Goal: Task Accomplishment & Management: Manage account settings

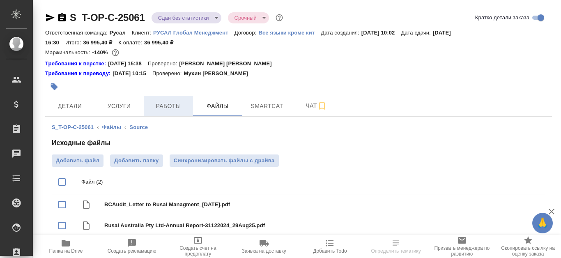
click at [183, 107] on span "Работы" at bounding box center [168, 106] width 39 height 10
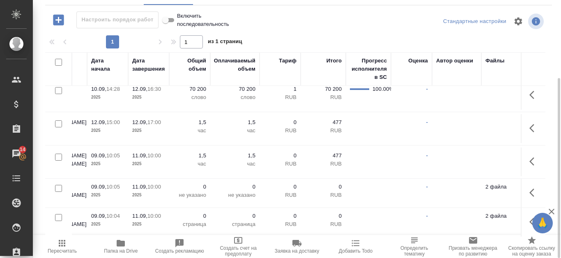
scroll to position [80, 436]
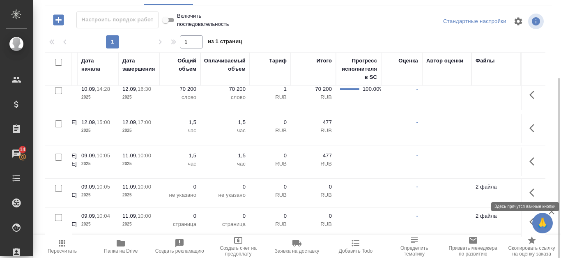
click at [530, 188] on icon "button" at bounding box center [535, 193] width 10 height 10
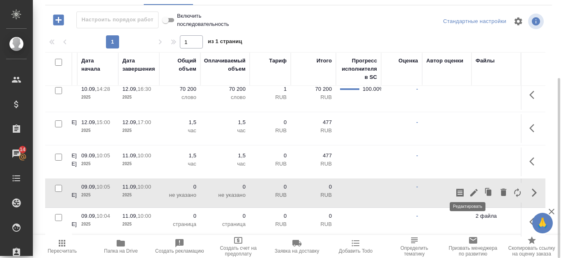
click at [467, 183] on button "button" at bounding box center [474, 193] width 14 height 20
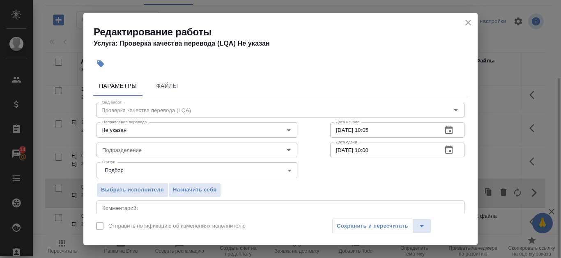
click at [445, 134] on icon "button" at bounding box center [448, 130] width 7 height 8
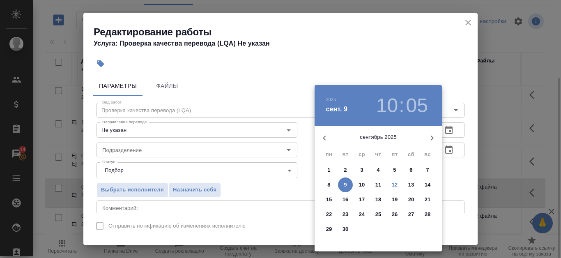
click at [399, 186] on span "12" at bounding box center [394, 185] width 15 height 8
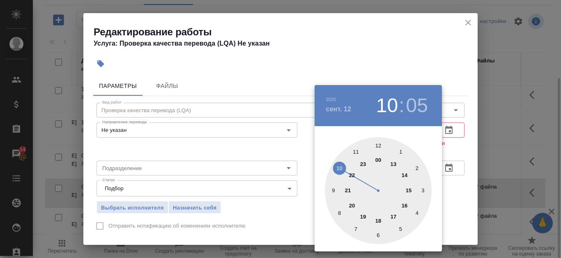
click at [406, 204] on div at bounding box center [378, 190] width 107 height 107
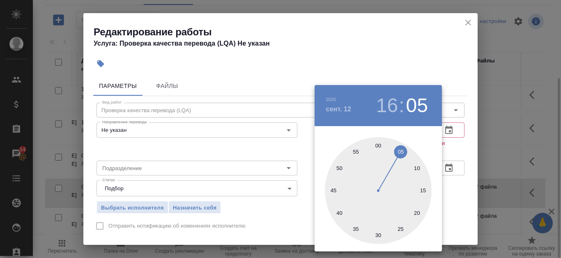
click at [382, 145] on div at bounding box center [378, 190] width 107 height 107
click at [376, 146] on div at bounding box center [378, 190] width 107 height 107
type input "12.09.2025 16:00"
click at [401, 64] on div at bounding box center [280, 129] width 561 height 258
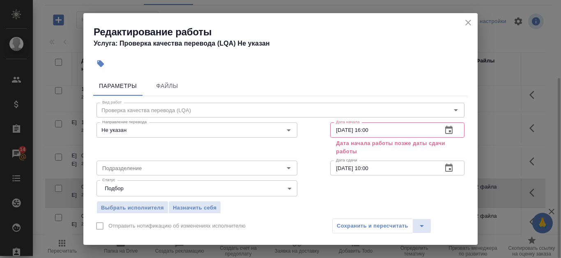
click at [468, 24] on icon "close" at bounding box center [468, 23] width 10 height 10
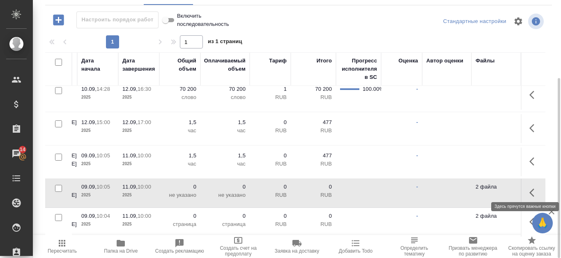
click at [530, 189] on icon "button" at bounding box center [532, 193] width 5 height 8
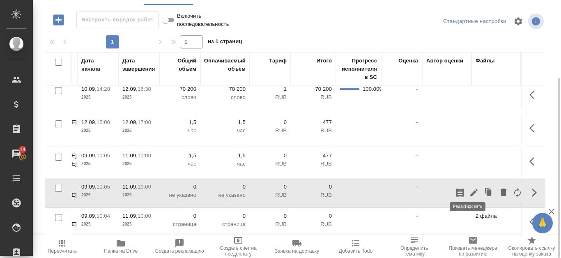
click at [468, 183] on button "button" at bounding box center [474, 193] width 14 height 20
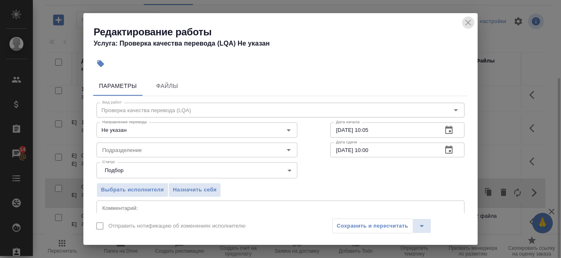
click at [467, 23] on icon "close" at bounding box center [468, 23] width 10 height 10
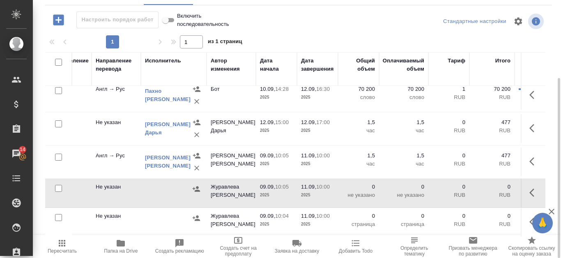
scroll to position [80, 228]
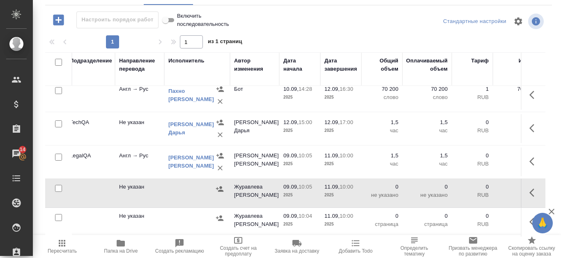
click at [219, 185] on icon "button" at bounding box center [220, 189] width 8 height 8
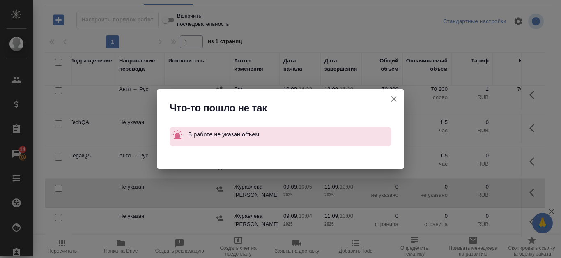
click at [404, 97] on div "Что-то пошло не так В работе не указан объем" at bounding box center [280, 129] width 561 height 258
click at [398, 99] on icon "button" at bounding box center [394, 99] width 10 height 10
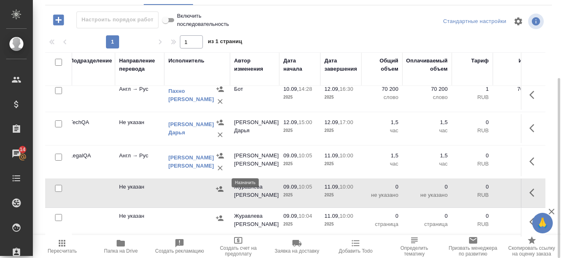
click at [224, 185] on icon "button" at bounding box center [220, 189] width 8 height 8
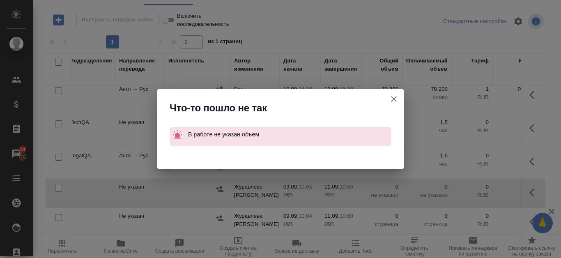
click at [395, 99] on icon "button" at bounding box center [394, 99] width 10 height 10
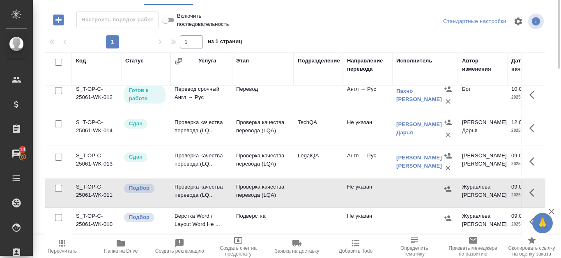
scroll to position [0, 0]
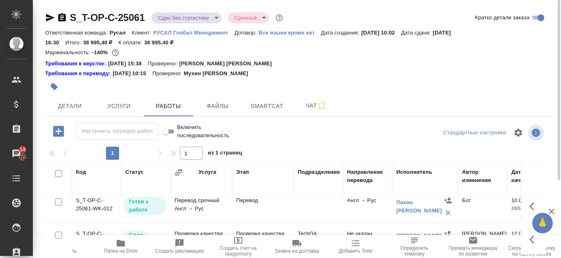
click at [173, 131] on input "Включить последовательность" at bounding box center [166, 132] width 30 height 10
checkbox input "false"
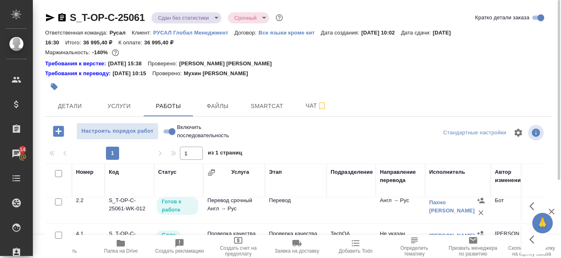
click at [168, 131] on input "Включить последовательность" at bounding box center [172, 132] width 30 height 10
checkbox input "true"
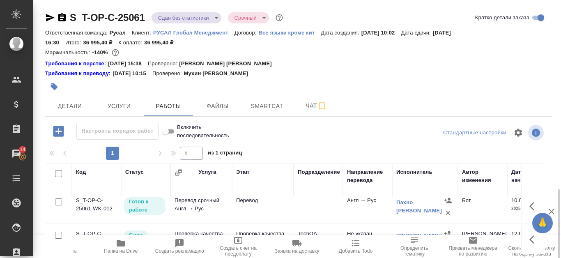
scroll to position [111, 0]
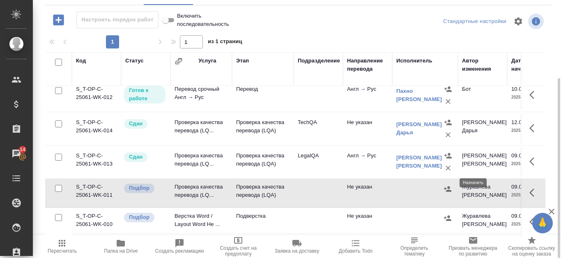
click at [447, 185] on icon "button" at bounding box center [448, 189] width 8 height 8
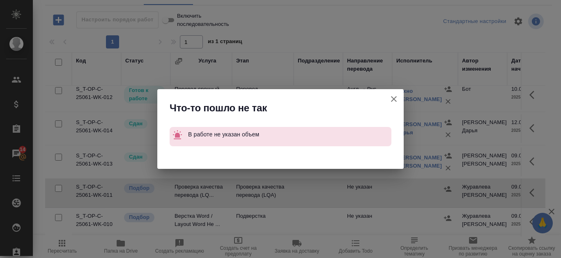
click at [392, 98] on icon "button" at bounding box center [394, 99] width 10 height 10
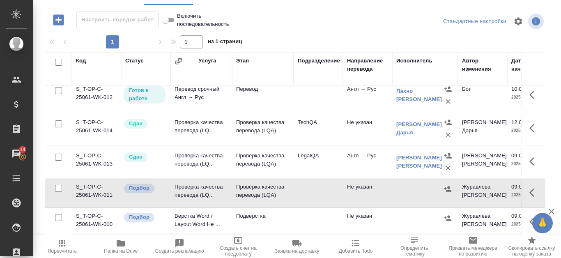
click at [82, 179] on td "S_T-OP-C-25061-WK-011" at bounding box center [96, 193] width 49 height 29
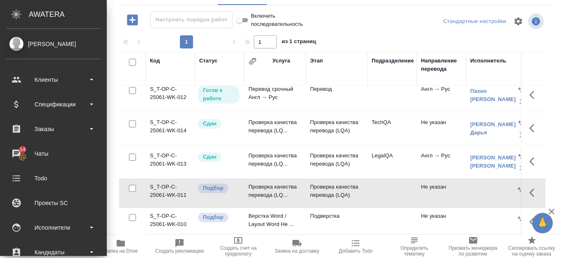
scroll to position [41, 0]
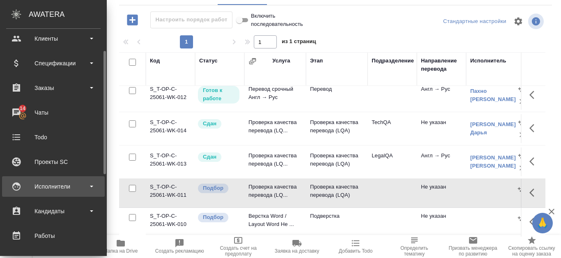
click at [60, 191] on div "Исполнители" at bounding box center [53, 186] width 95 height 12
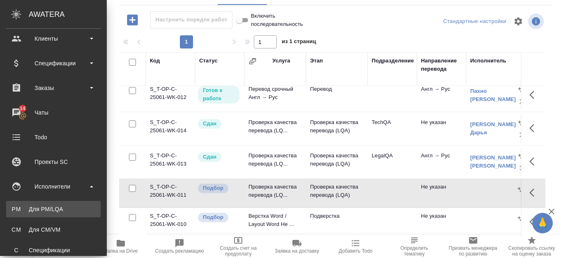
click at [59, 211] on div "Для PM/LQA" at bounding box center [53, 209] width 86 height 8
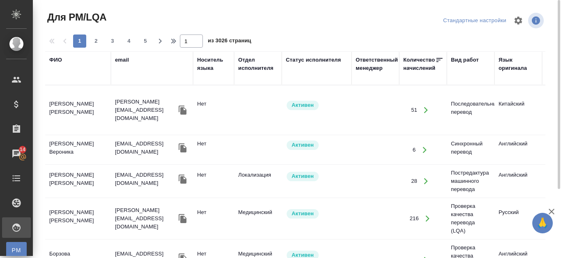
click at [71, 80] on div "ФИО" at bounding box center [78, 68] width 58 height 25
click at [54, 59] on div "ФИО" at bounding box center [55, 60] width 13 height 8
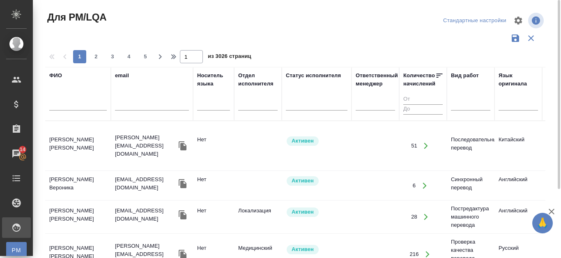
click at [60, 105] on input "text" at bounding box center [78, 105] width 58 height 10
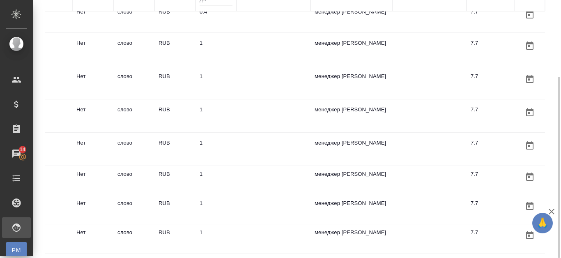
scroll to position [68, 0]
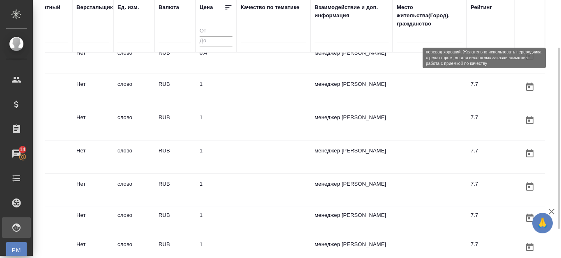
type input "канатаева"
click at [472, 80] on div "7.7" at bounding box center [490, 84] width 39 height 8
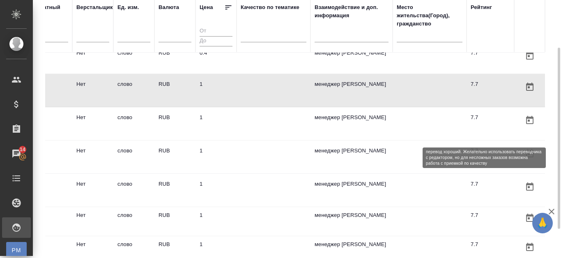
click at [471, 180] on div "7.7" at bounding box center [490, 184] width 39 height 8
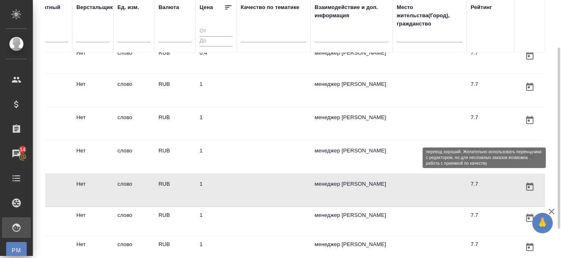
click at [471, 180] on div "7.7" at bounding box center [490, 184] width 39 height 8
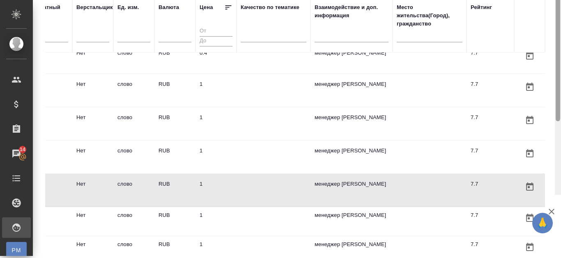
scroll to position [0, 0]
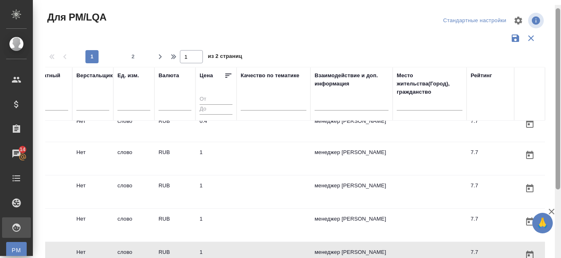
drag, startPoint x: 558, startPoint y: 134, endPoint x: 558, endPoint y: 71, distance: 63.3
click at [558, 71] on div at bounding box center [558, 98] width 5 height 181
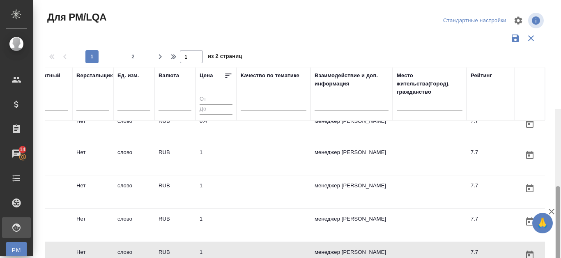
scroll to position [109, 0]
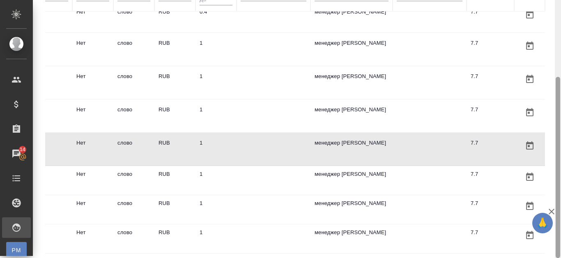
drag, startPoint x: 559, startPoint y: 97, endPoint x: 561, endPoint y: 203, distance: 106.0
click at [561, 203] on div at bounding box center [558, 129] width 6 height 258
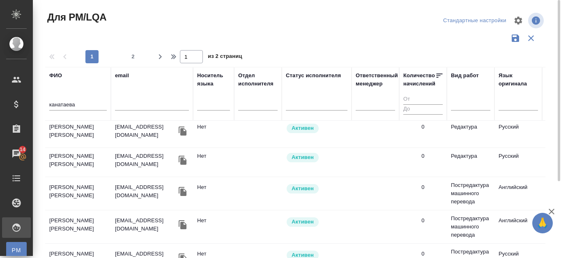
scroll to position [543, 0]
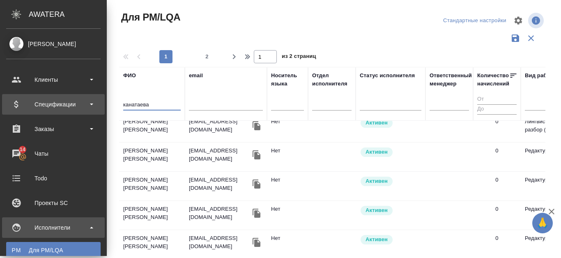
drag, startPoint x: 94, startPoint y: 107, endPoint x: 26, endPoint y: 107, distance: 67.8
click at [25, 107] on div ".cls-1 fill:#fff; AWATERA Kanataeva Ekaterina Клиенты Спецификации Заказы 14 Ча…" at bounding box center [280, 129] width 561 height 258
type input "м"
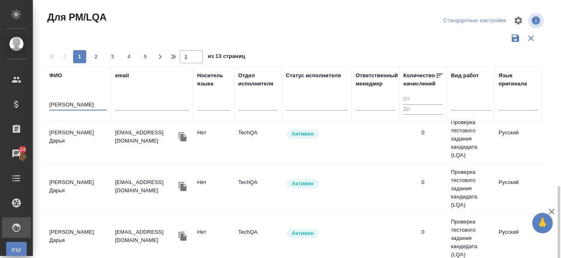
scroll to position [109, 0]
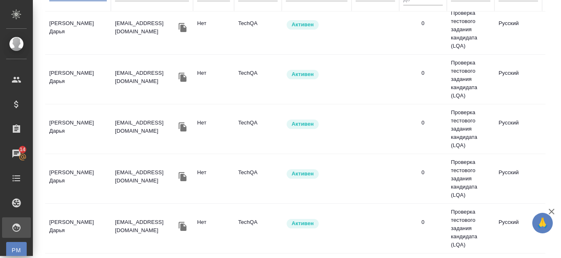
type input "румянцева"
drag, startPoint x: 142, startPoint y: 247, endPoint x: 166, endPoint y: 247, distance: 23.8
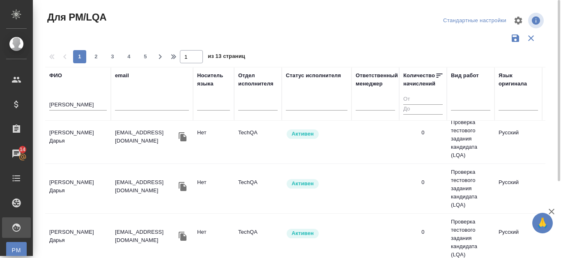
scroll to position [0, 0]
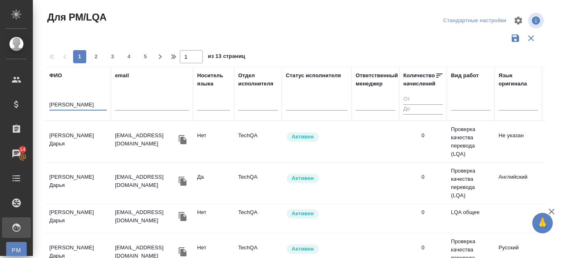
drag, startPoint x: 83, startPoint y: 103, endPoint x: 41, endPoint y: 105, distance: 42.4
click at [28, 105] on div ".cls-1 fill:#fff; AWATERA Kanataeva Ekaterina Клиенты Спецификации Заказы 14 Ча…" at bounding box center [280, 129] width 561 height 258
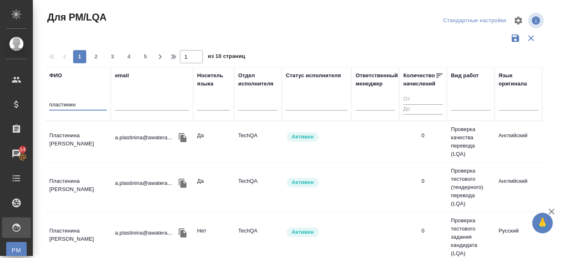
click at [69, 136] on td "Пластинина Анастасия Евгеньевна" at bounding box center [78, 141] width 66 height 29
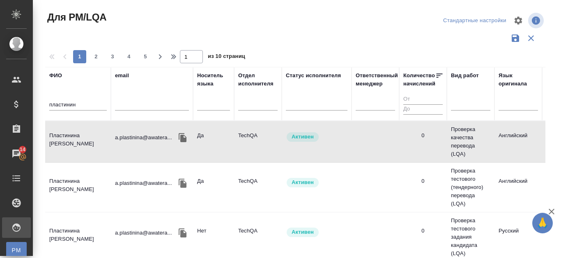
click at [69, 135] on td "Пластинина Анастасия Евгеньевна" at bounding box center [78, 141] width 66 height 29
click at [83, 104] on input "пластинин" at bounding box center [78, 105] width 58 height 10
type input "п"
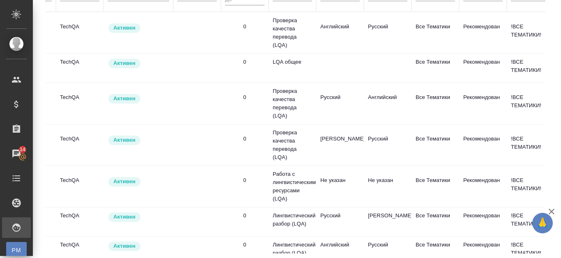
scroll to position [41, 0]
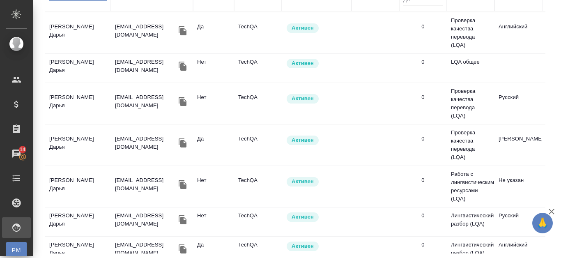
type input "румянцева"
click at [83, 28] on td "Румянцева Дарья" at bounding box center [78, 32] width 66 height 29
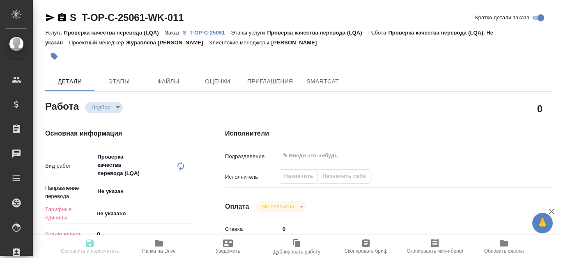
type textarea "x"
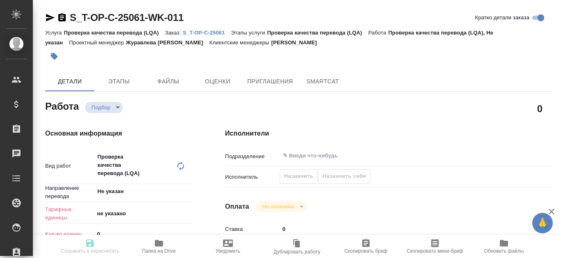
type textarea "x"
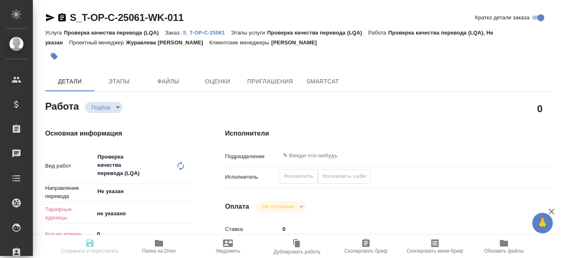
type textarea "x"
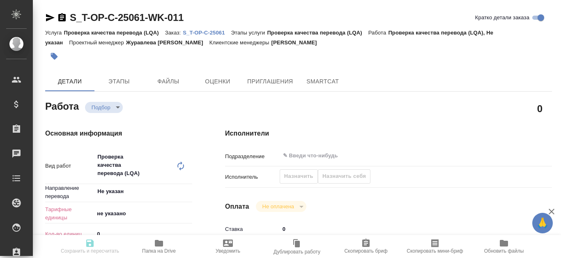
scroll to position [41, 0]
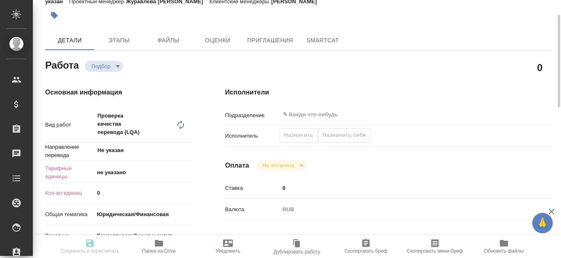
type textarea "x"
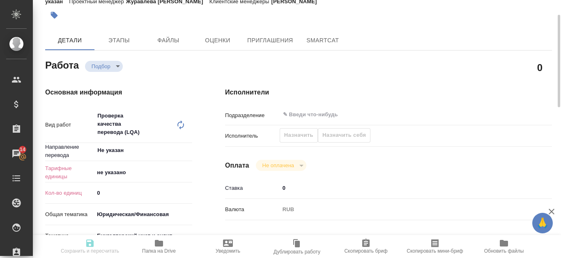
click at [124, 169] on body "🙏 .cls-1 fill:#fff; AWATERA Kanataeva Ekaterina Клиенты Спецификации Заказы 14 …" at bounding box center [280, 129] width 561 height 258
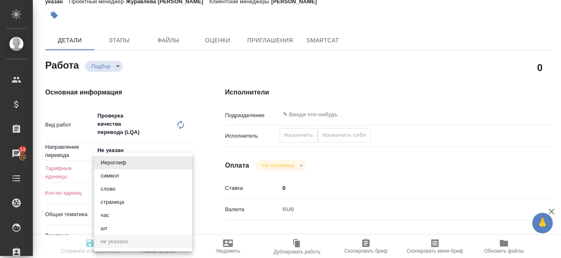
click at [108, 214] on li "час" at bounding box center [143, 215] width 98 height 13
type textarea "x"
type input "5a8b1489cc6b4906c91bfd93"
type textarea "x"
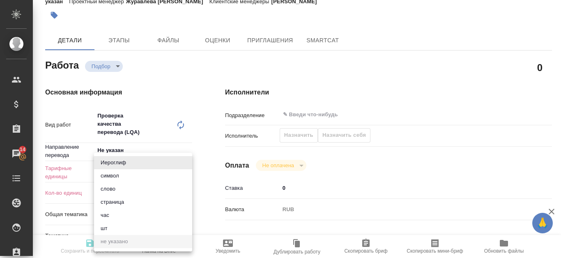
type textarea "x"
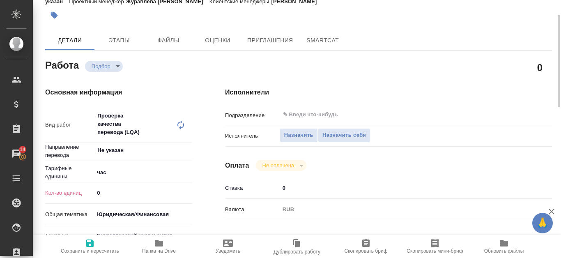
type input "1"
click at [190, 190] on input "1" at bounding box center [143, 193] width 98 height 12
type textarea "x"
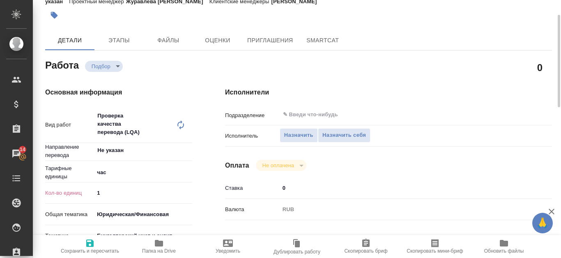
type textarea "x"
click at [304, 134] on span "Назначить" at bounding box center [298, 135] width 29 height 9
type textarea "x"
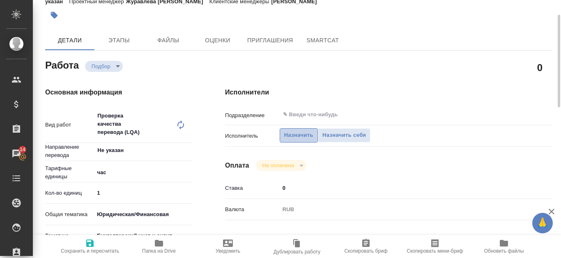
type textarea "x"
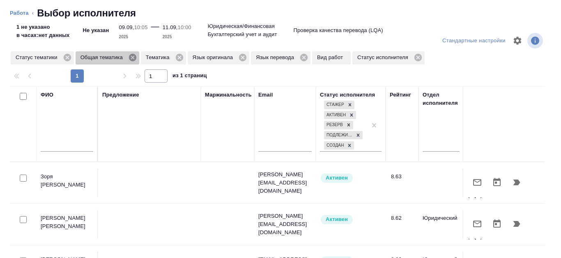
click at [132, 58] on icon at bounding box center [132, 57] width 9 height 9
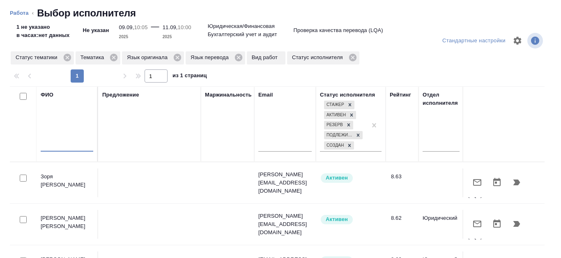
click at [65, 143] on input "text" at bounding box center [67, 146] width 53 height 10
click at [60, 142] on input "text" at bounding box center [67, 146] width 53 height 10
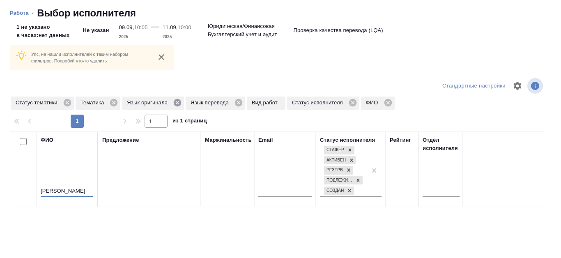
type input "Канатаева"
click at [178, 104] on icon at bounding box center [177, 102] width 9 height 9
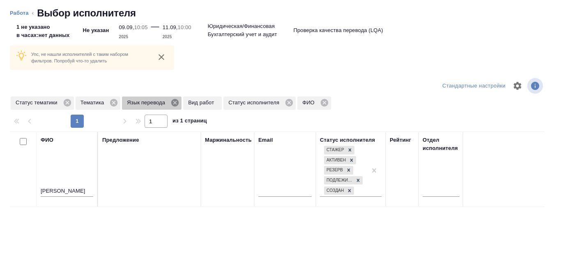
click at [178, 104] on icon at bounding box center [174, 102] width 7 height 7
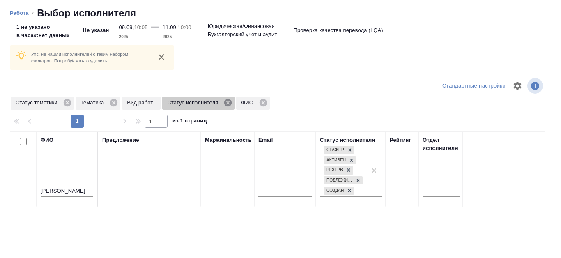
click at [231, 105] on icon at bounding box center [227, 102] width 7 height 7
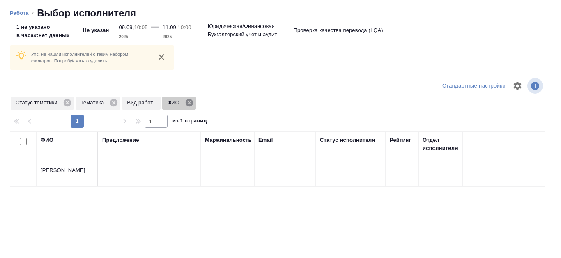
click at [187, 100] on icon at bounding box center [189, 102] width 7 height 7
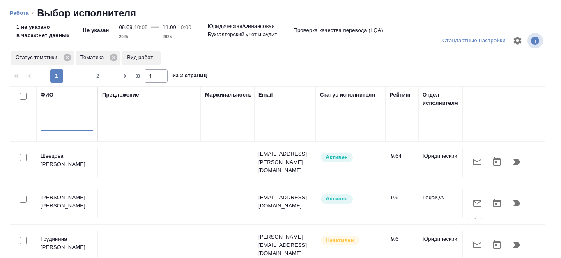
click at [63, 127] on input "text" at bounding box center [67, 126] width 53 height 10
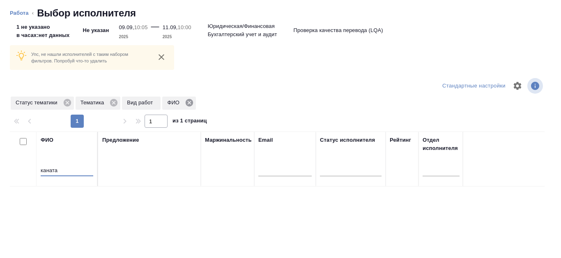
type input "каната"
click at [190, 104] on icon at bounding box center [189, 102] width 9 height 9
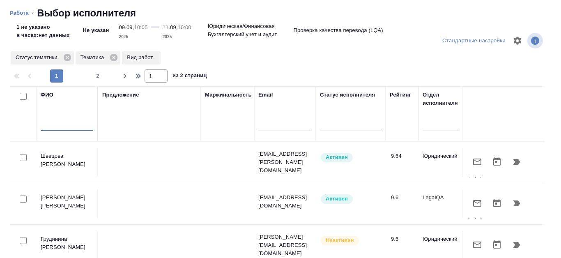
click at [69, 124] on input "text" at bounding box center [67, 126] width 53 height 10
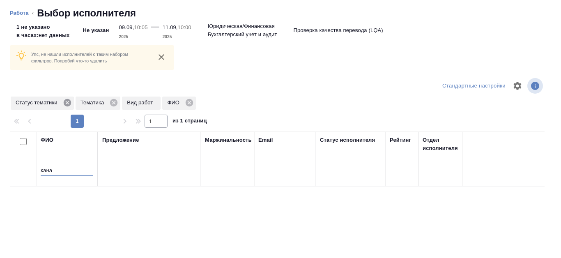
type input "кана"
click at [70, 100] on icon at bounding box center [66, 102] width 7 height 7
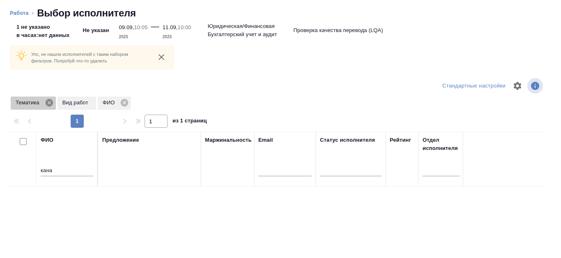
click at [50, 104] on icon at bounding box center [49, 102] width 9 height 9
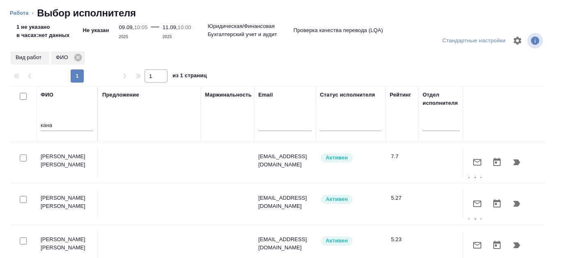
click at [394, 197] on div "5.27" at bounding box center [402, 198] width 23 height 8
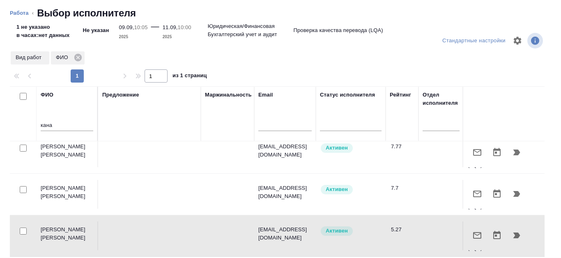
scroll to position [0, 0]
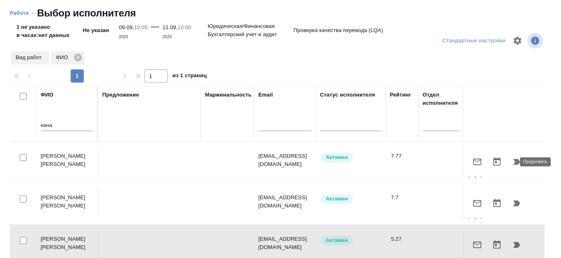
click at [514, 161] on icon "button" at bounding box center [517, 162] width 7 height 6
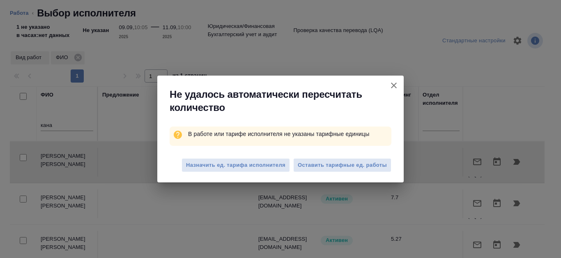
type textarea "x"
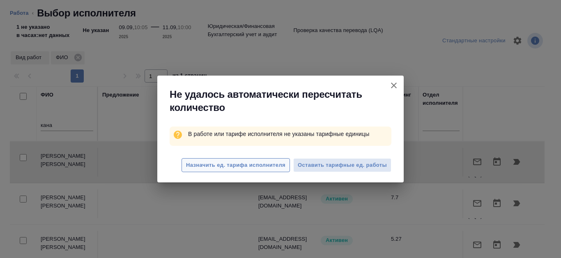
click at [244, 165] on span "Назначить ед. тарифа исполнителя" at bounding box center [235, 165] width 99 height 9
type textarea "x"
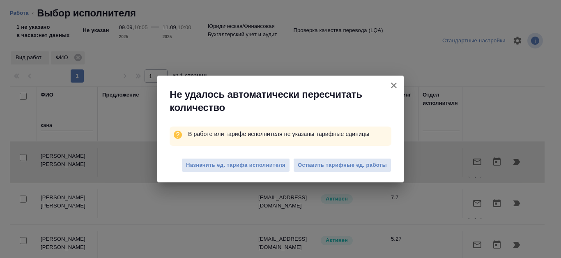
type textarea "x"
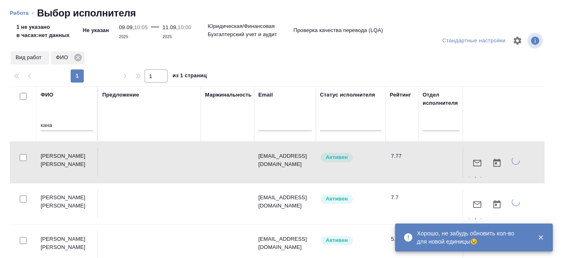
type textarea "x"
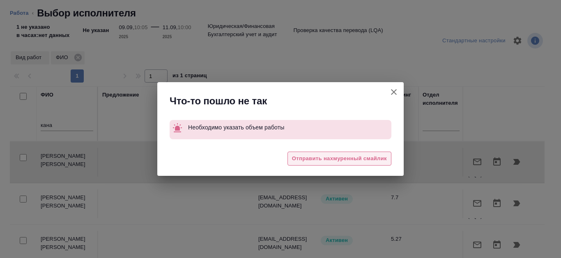
click at [337, 159] on span "Отправить нахмуренный смайлик" at bounding box center [339, 158] width 95 height 9
click at [396, 92] on div "Что-то пошло не так Необходимо указать объем работы 😓 Отправить нахмуренный сма…" at bounding box center [280, 129] width 561 height 258
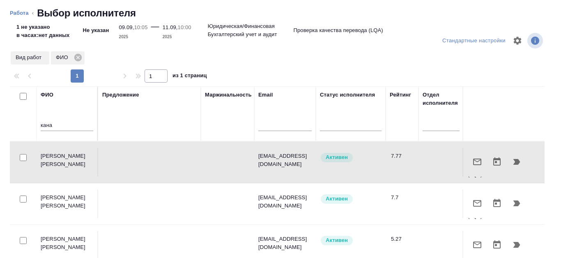
type textarea "x"
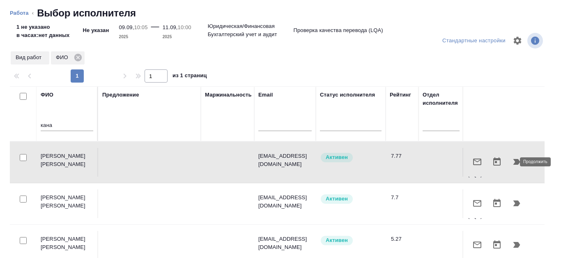
click at [512, 164] on icon "button" at bounding box center [517, 162] width 10 height 10
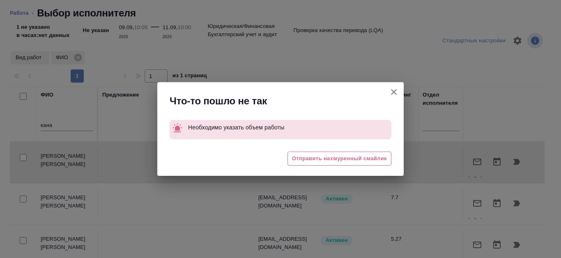
type textarea "x"
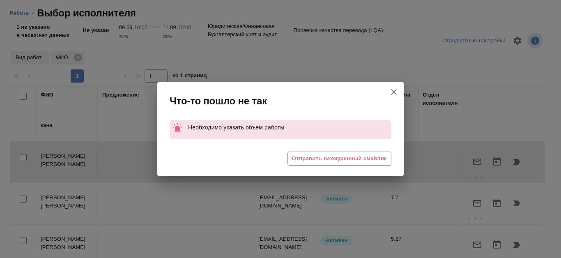
click at [393, 92] on icon "button" at bounding box center [394, 92] width 6 height 6
type textarea "x"
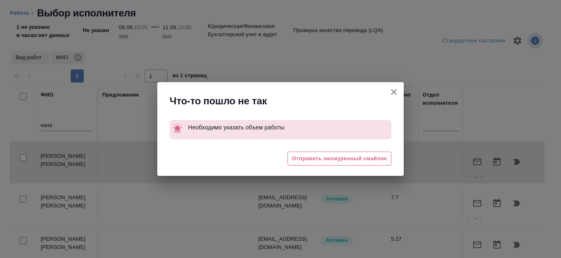
type textarea "x"
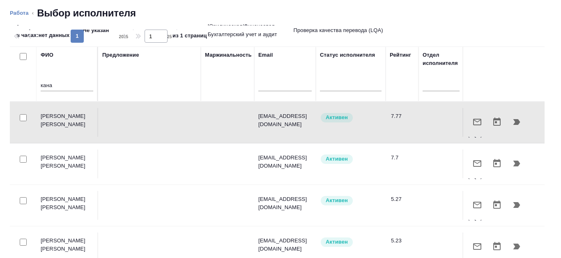
scroll to position [8, 0]
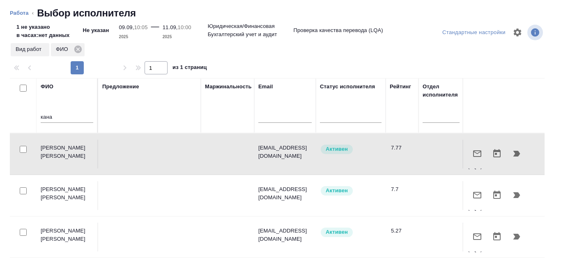
click at [29, 149] on div at bounding box center [23, 150] width 18 height 12
click at [23, 149] on input "checkbox" at bounding box center [23, 149] width 7 height 7
checkbox input "true"
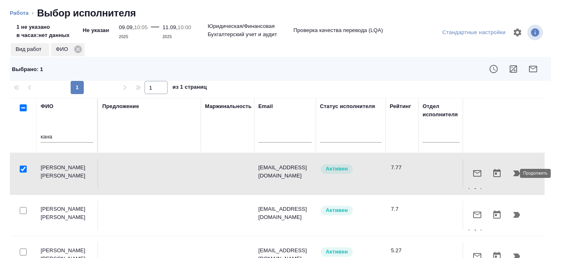
click at [514, 171] on icon "button" at bounding box center [517, 174] width 7 height 6
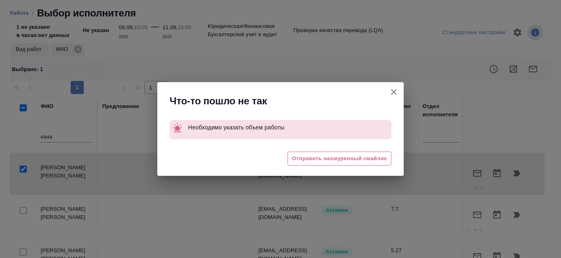
type textarea "x"
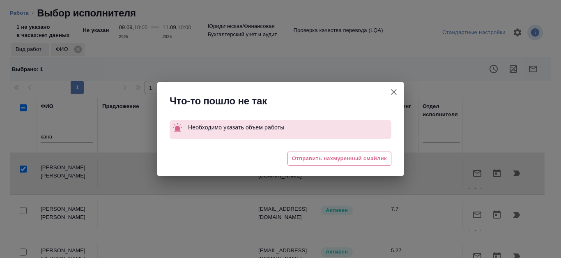
click at [394, 92] on icon "button" at bounding box center [394, 92] width 6 height 6
type textarea "x"
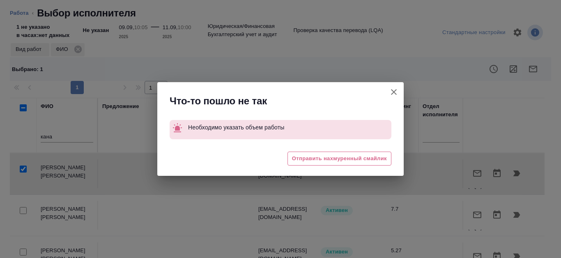
type textarea "x"
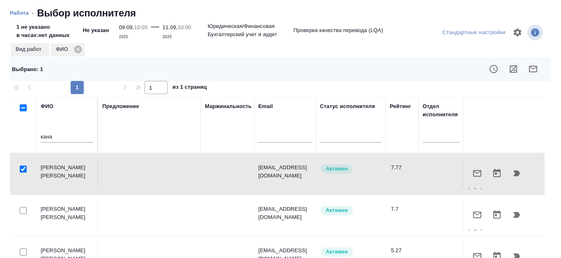
click at [42, 48] on p "Вид работ" at bounding box center [30, 49] width 29 height 8
click at [41, 46] on p "Вид работ" at bounding box center [30, 49] width 29 height 8
click at [78, 50] on icon at bounding box center [78, 49] width 9 height 9
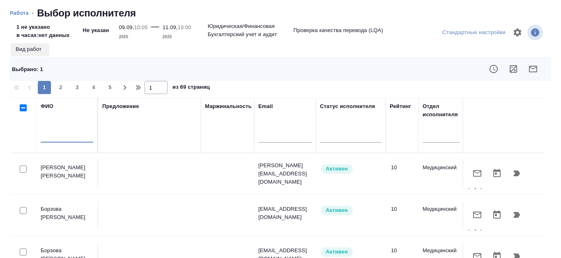
click at [52, 138] on input "text" at bounding box center [67, 137] width 53 height 10
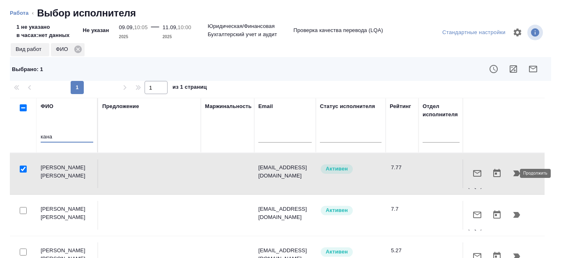
type input "кана"
click at [512, 173] on icon "button" at bounding box center [517, 173] width 10 height 10
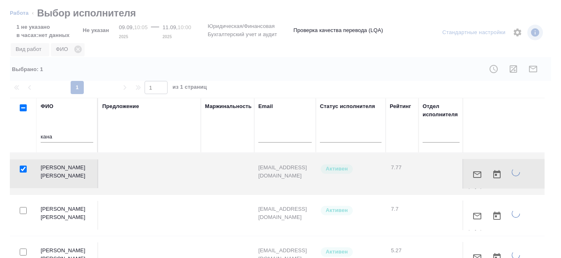
type textarea "x"
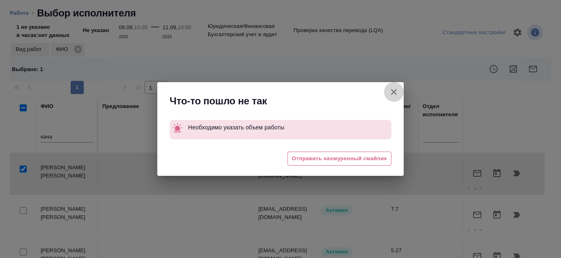
click at [398, 94] on icon "button" at bounding box center [394, 92] width 10 height 10
type textarea "x"
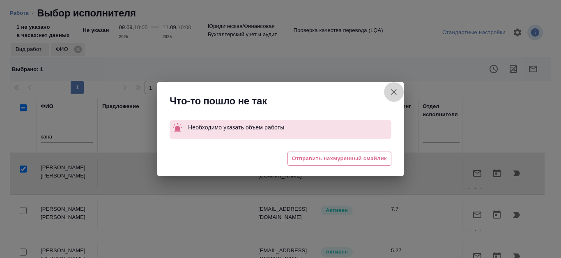
type textarea "x"
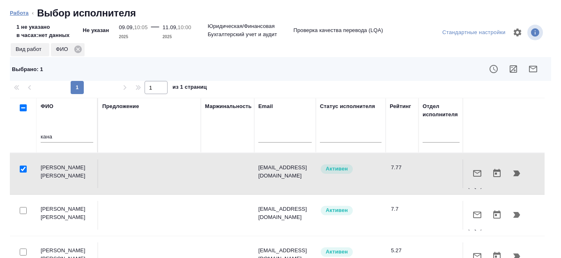
click at [28, 14] on link "Работа" at bounding box center [19, 13] width 19 height 6
type textarea "x"
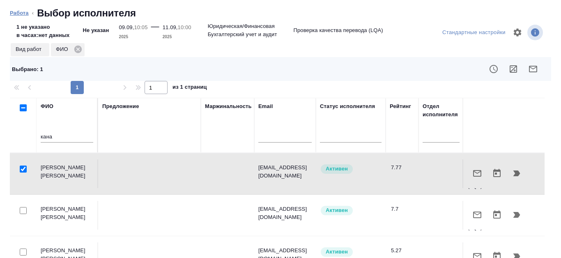
type textarea "x"
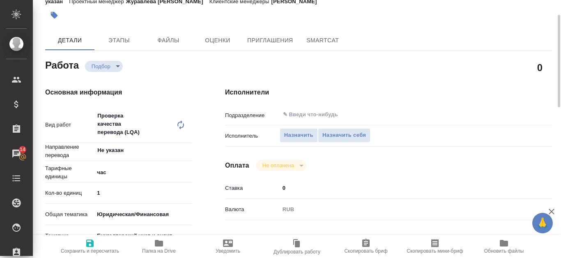
type textarea "x"
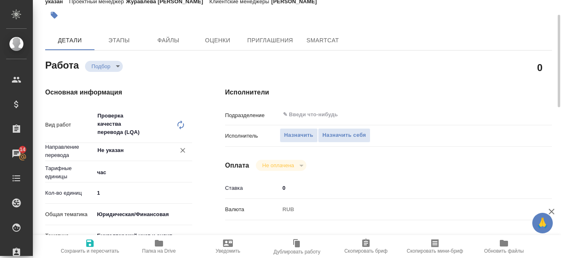
scroll to position [123, 0]
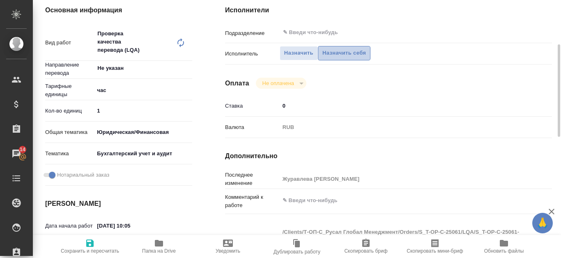
click at [344, 52] on span "Назначить себя" at bounding box center [345, 52] width 44 height 9
type textarea "x"
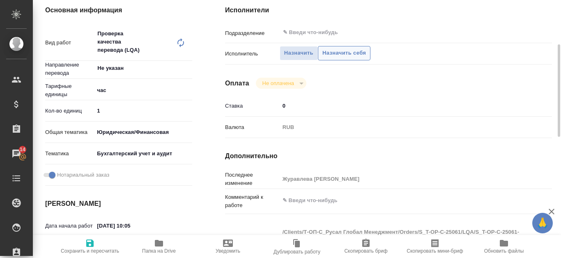
type textarea "x"
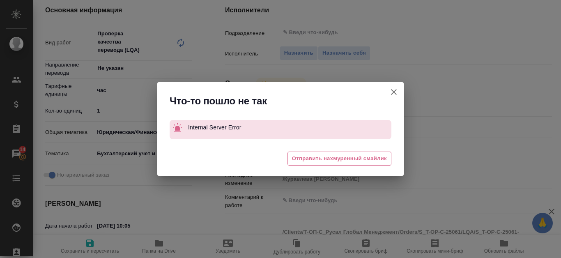
click at [393, 92] on icon "button" at bounding box center [394, 92] width 10 height 10
type textarea "x"
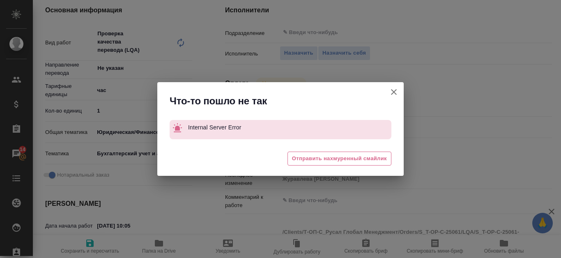
type textarea "x"
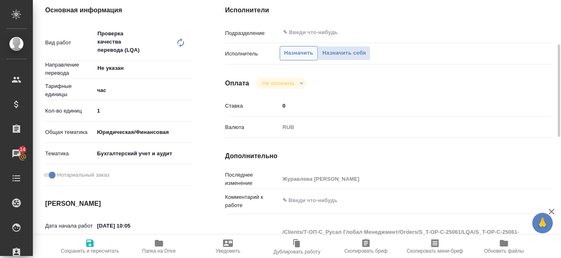
click at [304, 56] on span "Назначить" at bounding box center [298, 52] width 29 height 9
type textarea "x"
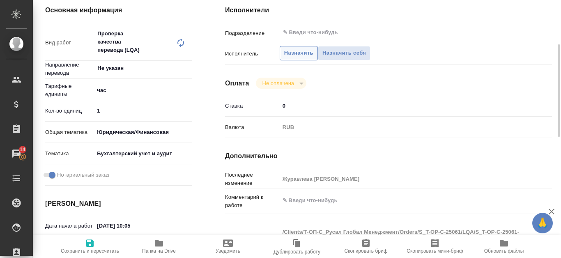
type textarea "x"
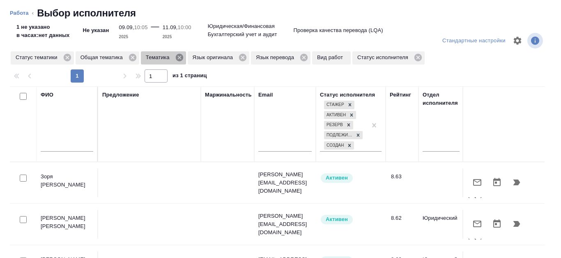
click at [178, 59] on icon at bounding box center [178, 57] width 7 height 7
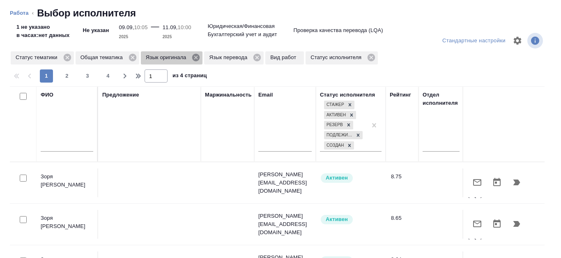
click at [197, 60] on icon at bounding box center [195, 57] width 7 height 7
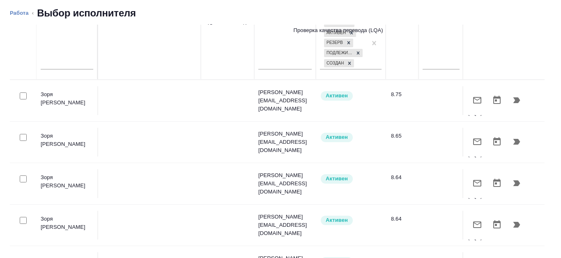
scroll to position [0, 0]
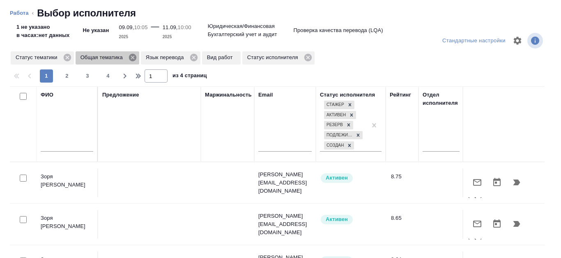
click at [136, 57] on icon at bounding box center [132, 57] width 7 height 7
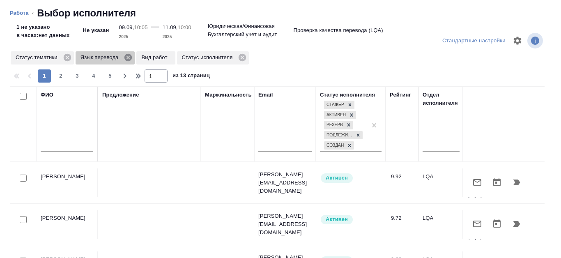
click at [129, 58] on icon at bounding box center [128, 57] width 9 height 9
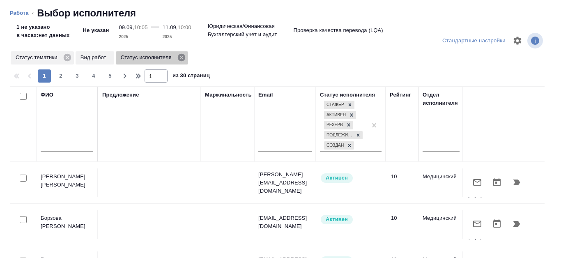
click at [184, 60] on icon at bounding box center [181, 57] width 7 height 7
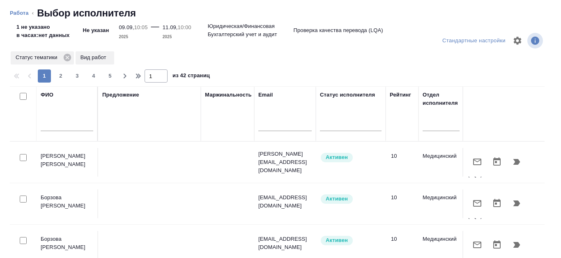
click at [101, 59] on p "Вид работ" at bounding box center [95, 57] width 29 height 8
click at [66, 56] on icon at bounding box center [67, 57] width 9 height 9
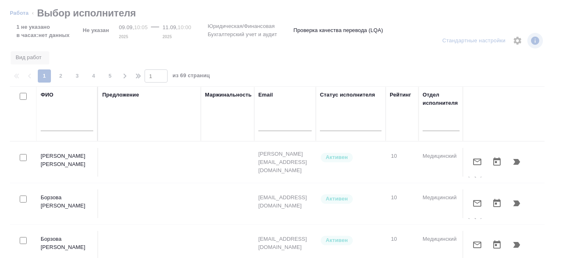
click at [66, 122] on input "text" at bounding box center [67, 126] width 53 height 10
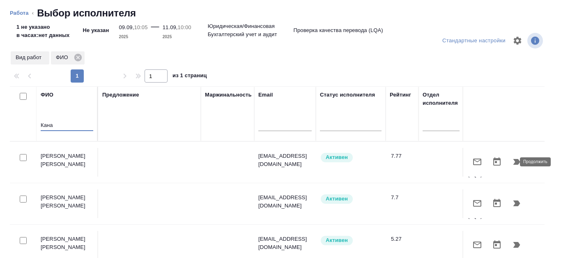
type input "Кана"
click at [514, 164] on icon "button" at bounding box center [517, 162] width 7 height 6
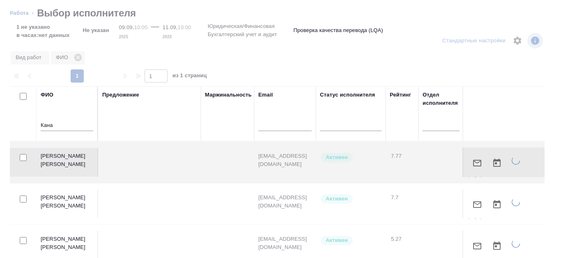
type textarea "x"
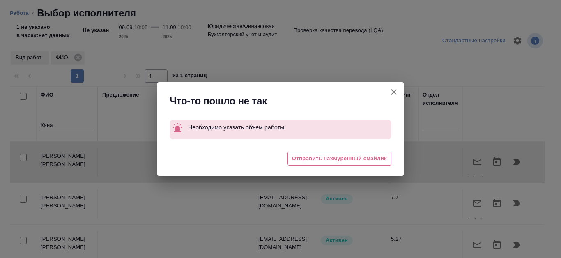
click at [398, 89] on icon "button" at bounding box center [394, 92] width 10 height 10
type textarea "x"
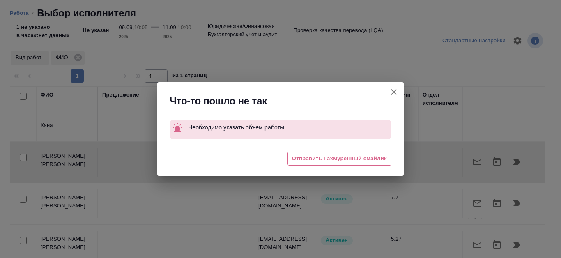
type textarea "x"
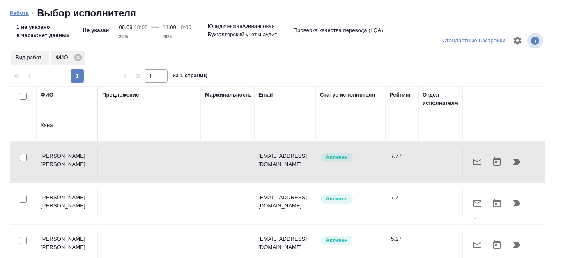
click at [16, 13] on link "Работа" at bounding box center [19, 13] width 19 height 6
type textarea "x"
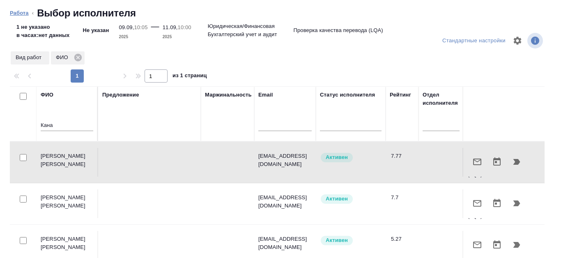
type textarea "x"
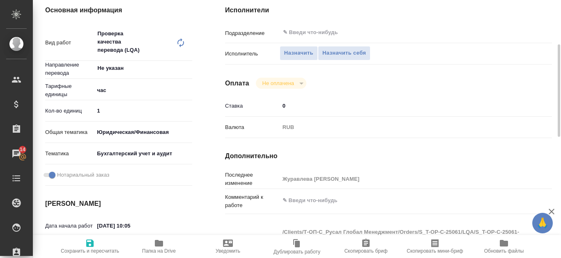
type textarea "x"
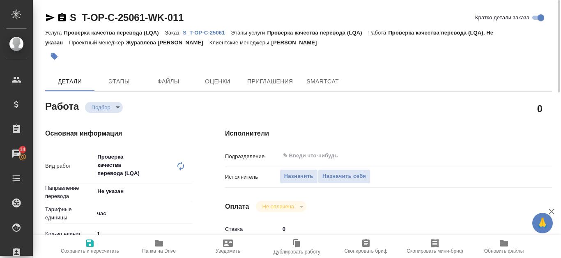
click at [48, 18] on icon "button" at bounding box center [50, 18] width 10 height 10
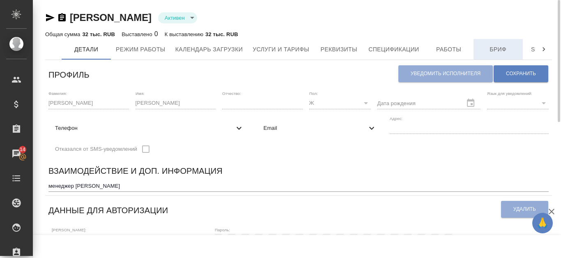
click at [488, 42] on button "Бриф" at bounding box center [498, 49] width 49 height 21
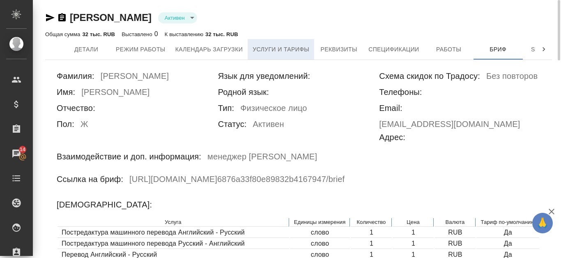
click at [276, 53] on span "Услуги и тарифы" at bounding box center [281, 49] width 57 height 10
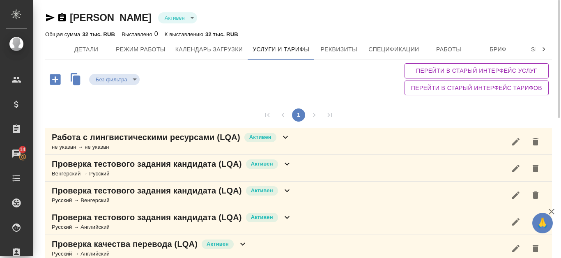
click at [546, 46] on icon at bounding box center [544, 49] width 8 height 8
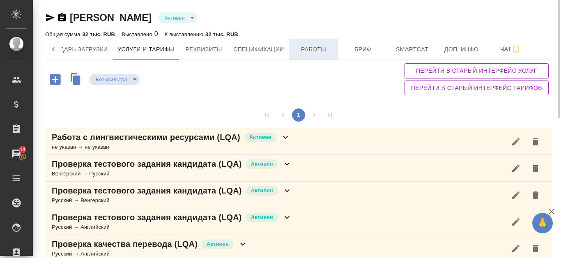
click at [331, 47] on span "Работы" at bounding box center [313, 49] width 39 height 10
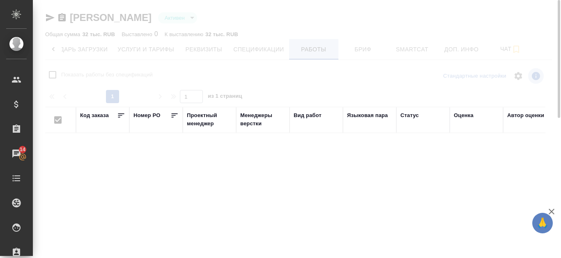
checkbox input "false"
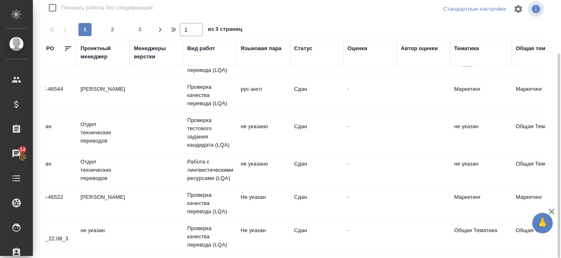
scroll to position [659, 136]
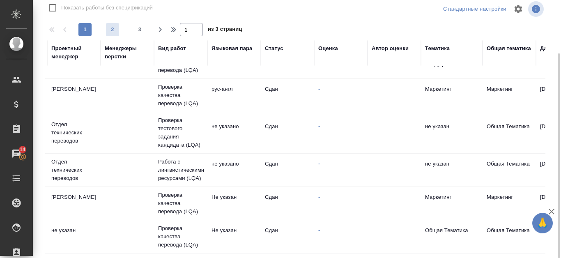
click at [109, 23] on button "2" at bounding box center [112, 29] width 13 height 13
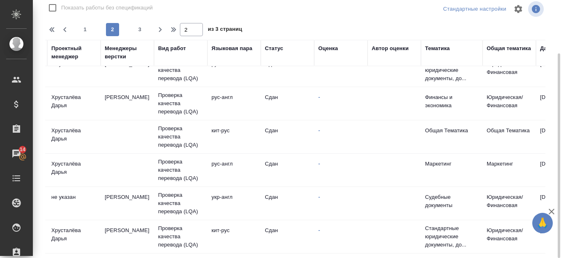
scroll to position [651, 136]
click at [137, 25] on button "3" at bounding box center [140, 29] width 13 height 13
type input "3"
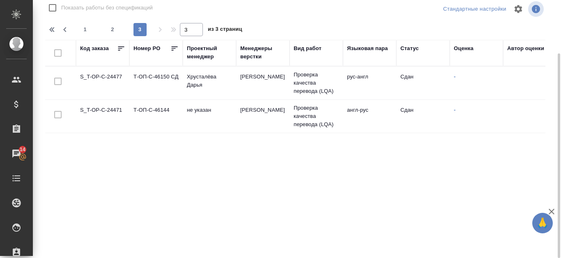
scroll to position [0, 0]
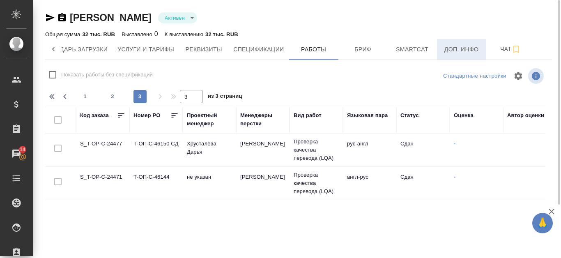
click at [478, 46] on span "Доп. инфо" at bounding box center [461, 49] width 39 height 10
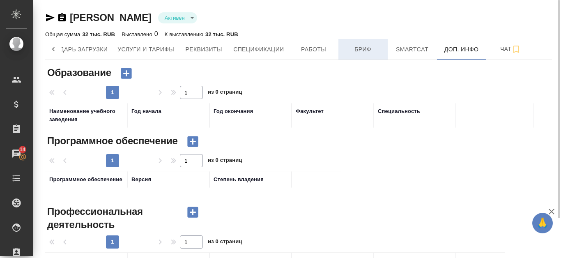
click at [362, 43] on button "Бриф" at bounding box center [363, 49] width 49 height 21
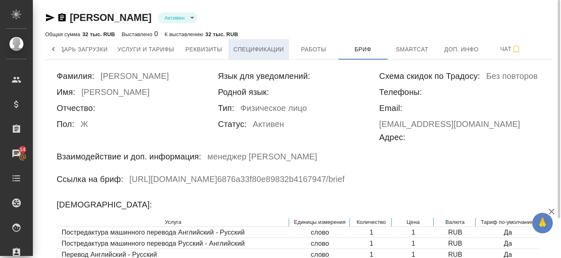
click at [248, 45] on span "Спецификации" at bounding box center [258, 49] width 51 height 10
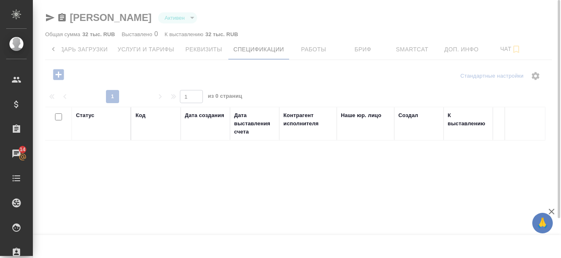
click at [51, 49] on div at bounding box center [297, 129] width 528 height 258
click at [57, 50] on div at bounding box center [297, 129] width 528 height 258
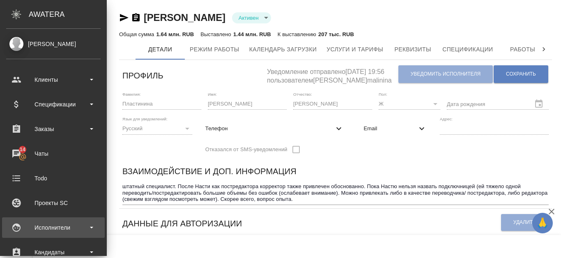
click at [62, 230] on div "Исполнители" at bounding box center [53, 227] width 95 height 12
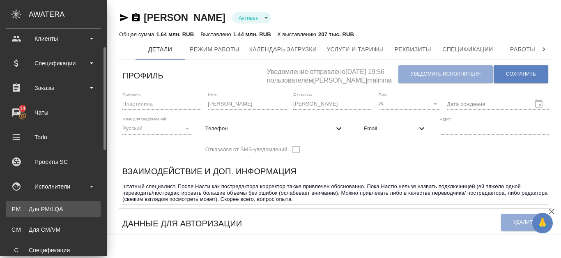
click at [56, 211] on div "Для PM/LQA" at bounding box center [53, 209] width 86 height 8
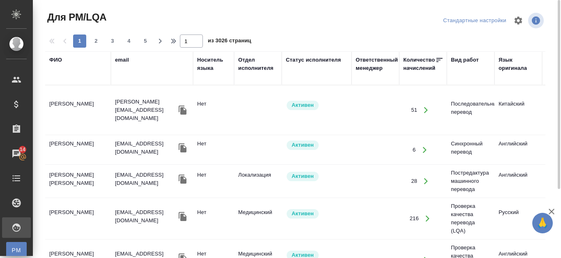
click at [70, 76] on div "ФИО" at bounding box center [78, 68] width 58 height 25
click at [52, 61] on div "ФИО" at bounding box center [55, 60] width 13 height 8
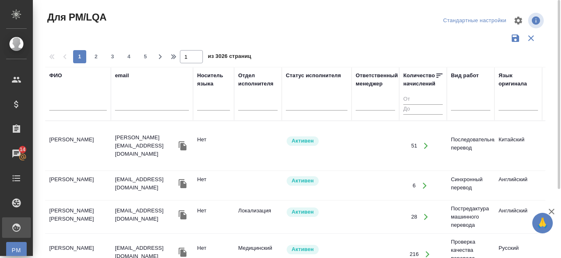
click at [55, 103] on input "text" at bounding box center [78, 105] width 58 height 10
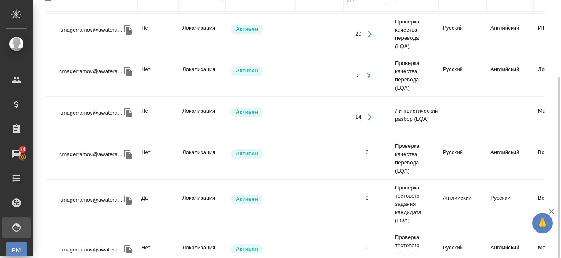
scroll to position [164, 0]
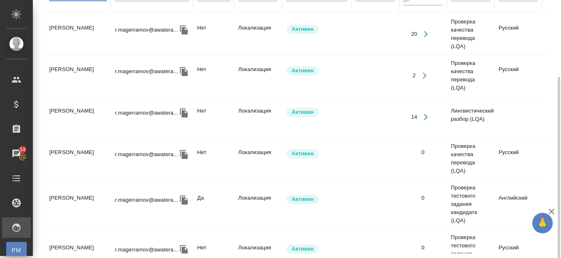
type input "Маге"
click at [86, 195] on td "Магеррамов [PERSON_NAME]" at bounding box center [78, 204] width 66 height 29
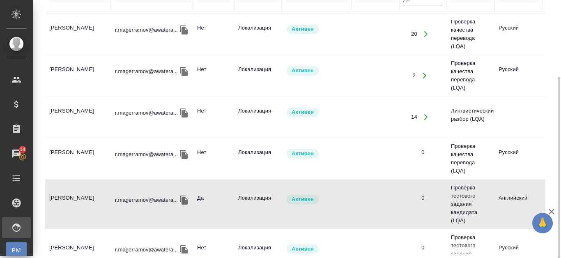
click at [86, 195] on td "Магеррамов [PERSON_NAME]" at bounding box center [78, 204] width 66 height 29
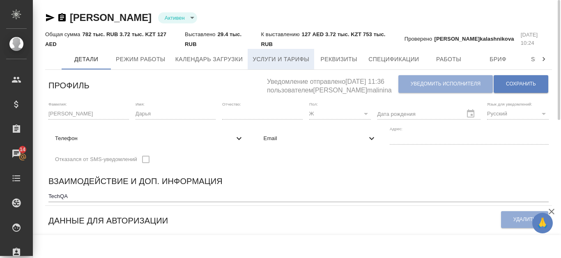
click at [267, 56] on span "Услуги и тарифы" at bounding box center [281, 59] width 57 height 10
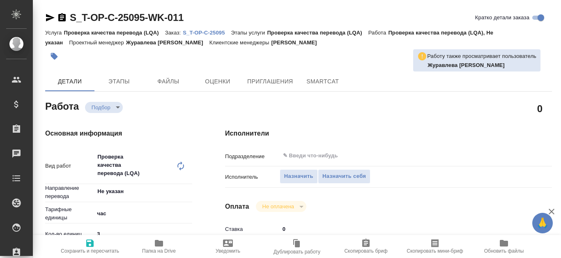
type textarea "x"
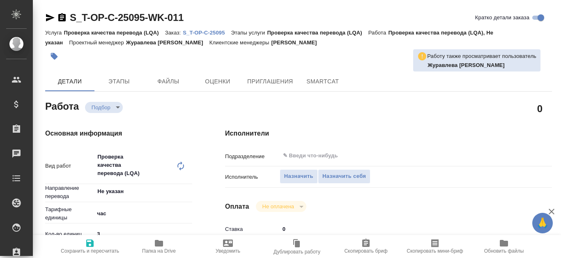
type textarea "x"
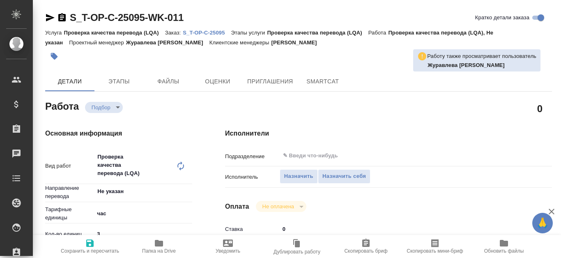
type textarea "x"
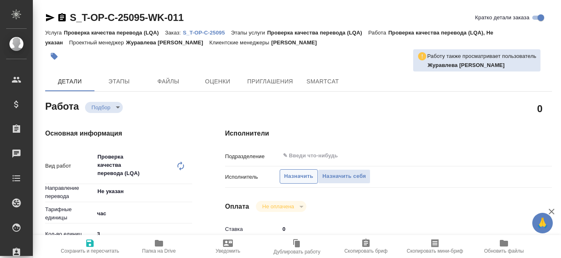
type textarea "x"
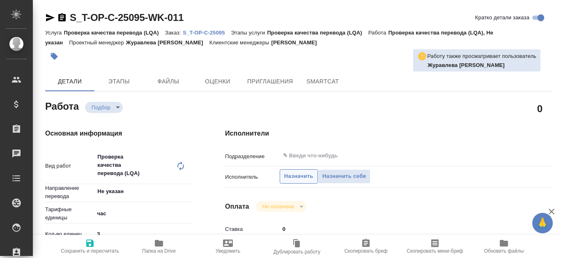
click at [300, 176] on span "Назначить" at bounding box center [298, 176] width 29 height 9
type textarea "x"
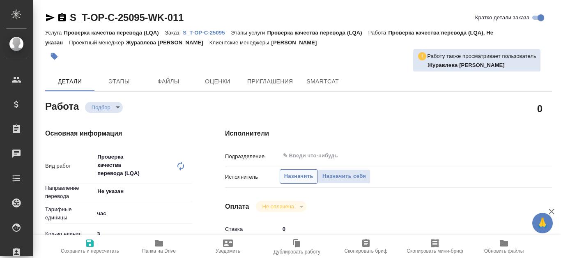
type textarea "x"
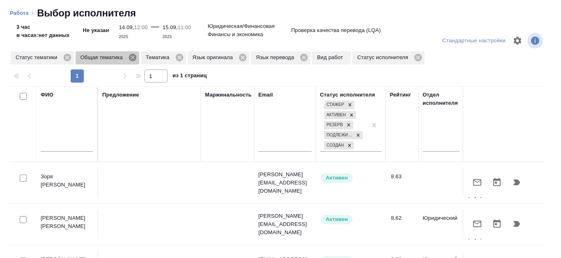
click at [134, 58] on icon at bounding box center [132, 57] width 7 height 7
click at [113, 58] on icon at bounding box center [113, 57] width 9 height 9
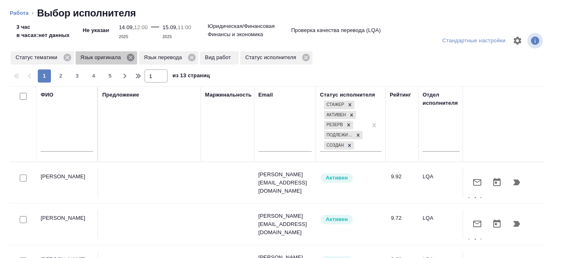
click at [130, 59] on icon at bounding box center [130, 57] width 7 height 7
click at [128, 59] on icon at bounding box center [127, 57] width 7 height 7
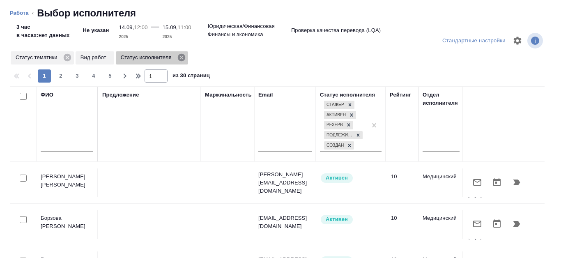
click at [182, 59] on icon at bounding box center [181, 57] width 7 height 7
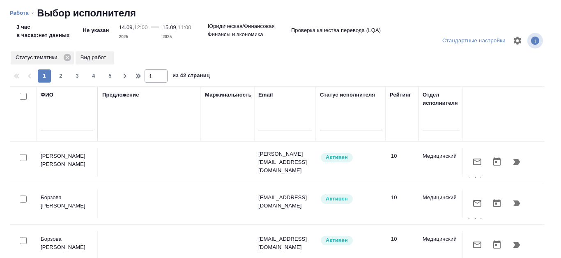
click at [68, 124] on input "text" at bounding box center [67, 126] width 53 height 10
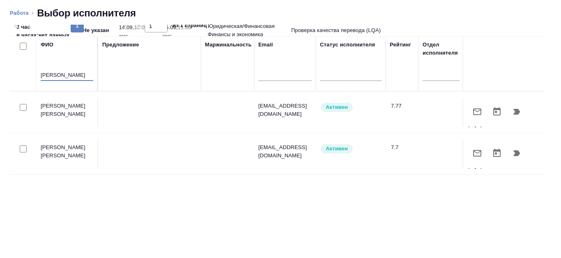
scroll to position [49, 0]
type input "[PERSON_NAME]"
click at [512, 115] on icon "button" at bounding box center [517, 113] width 10 height 10
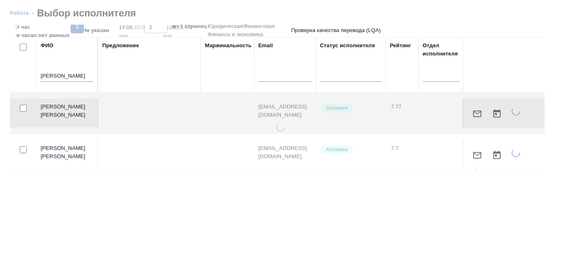
type textarea "x"
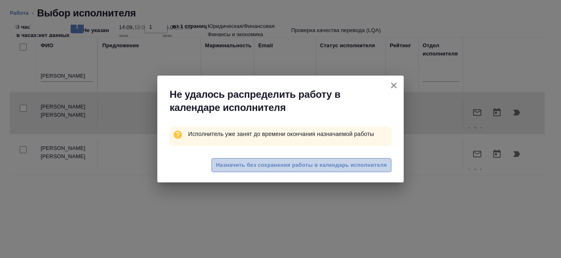
click at [350, 164] on span "Назначить без сохранения работы в календарь исполнителя" at bounding box center [301, 165] width 171 height 9
type textarea "x"
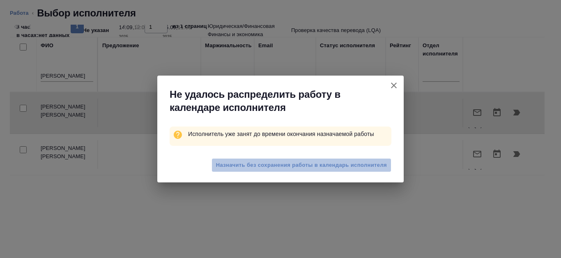
type textarea "x"
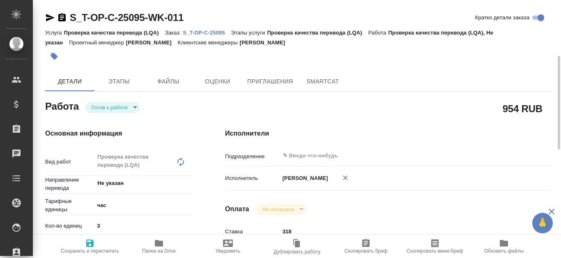
type textarea "x"
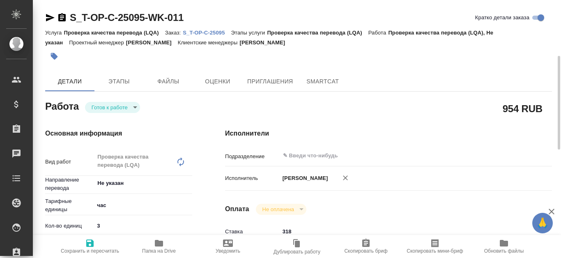
scroll to position [41, 0]
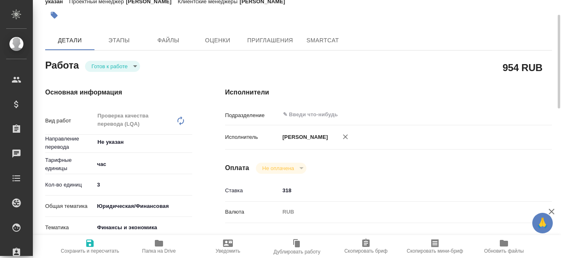
type textarea "x"
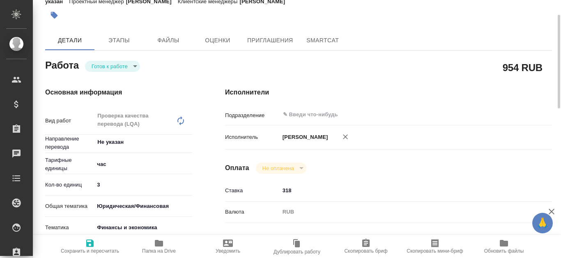
scroll to position [0, 0]
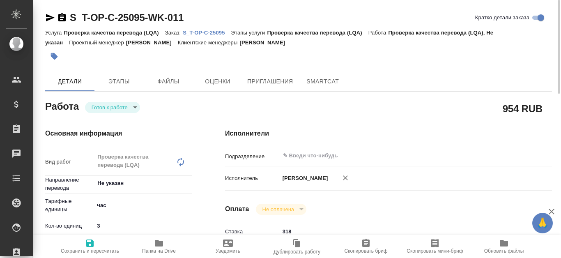
type textarea "x"
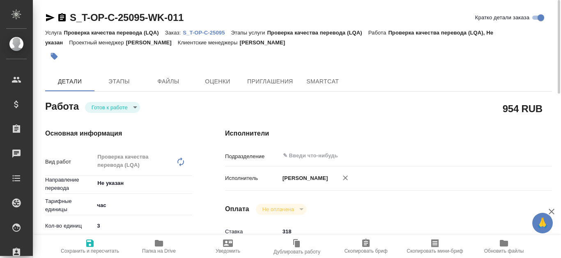
click at [212, 33] on p "S_T-OP-C-25095" at bounding box center [207, 33] width 48 height 6
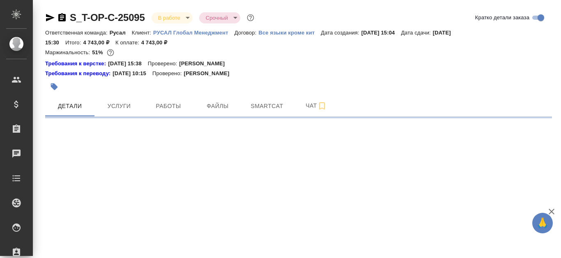
select select "RU"
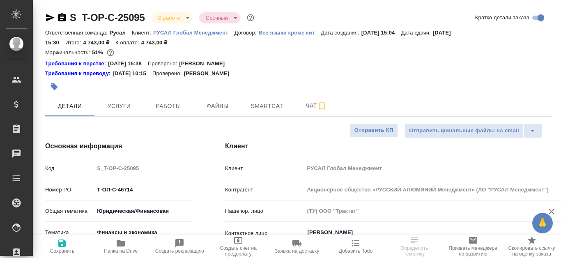
type textarea "x"
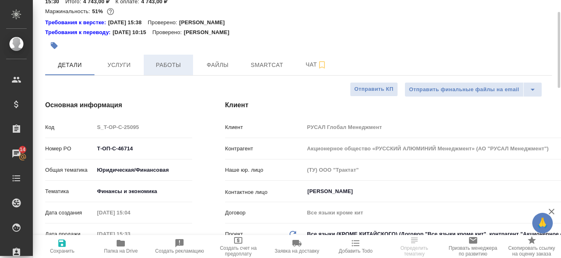
click at [179, 59] on button "Работы" at bounding box center [168, 65] width 49 height 21
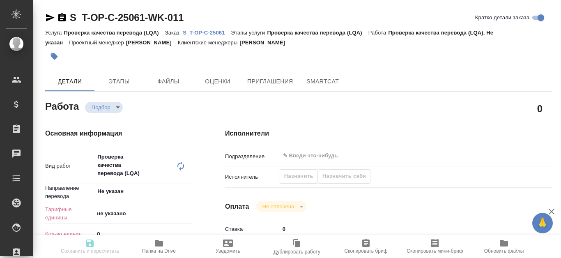
type textarea "x"
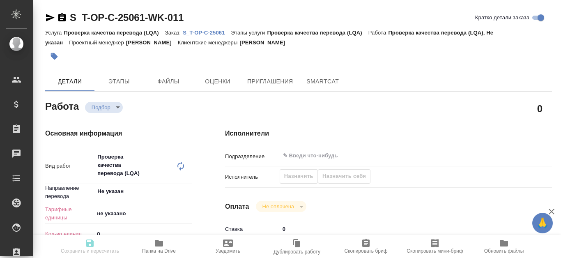
type textarea "x"
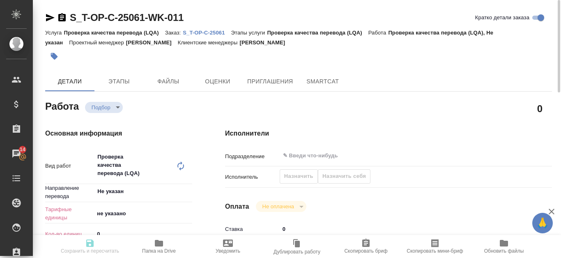
click at [211, 32] on p "S_T-OP-C-25061" at bounding box center [207, 33] width 48 height 6
type textarea "x"
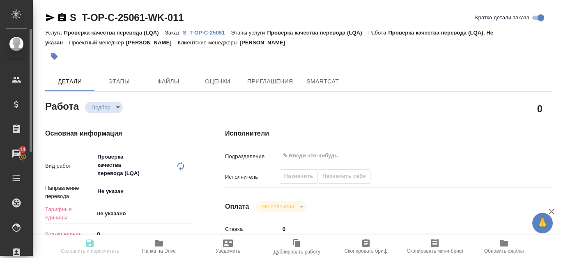
type textarea "x"
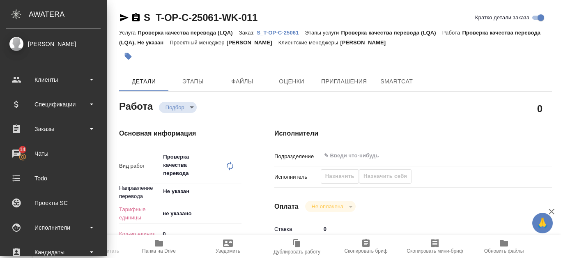
type textarea "x"
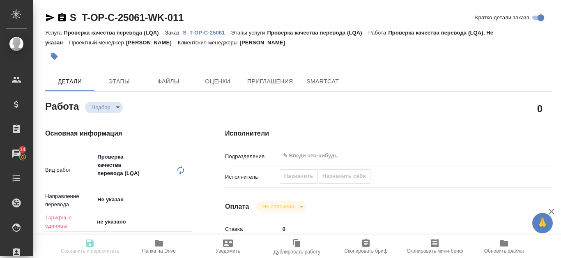
click at [50, 18] on icon "button" at bounding box center [50, 17] width 9 height 7
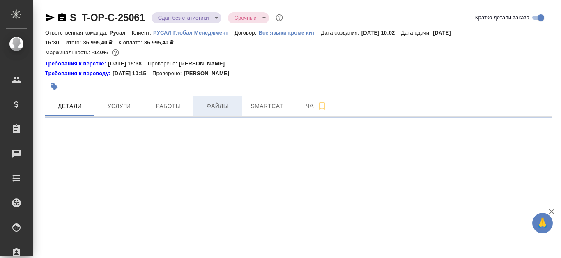
select select "RU"
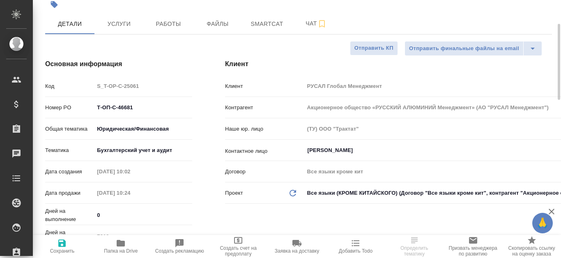
scroll to position [41, 0]
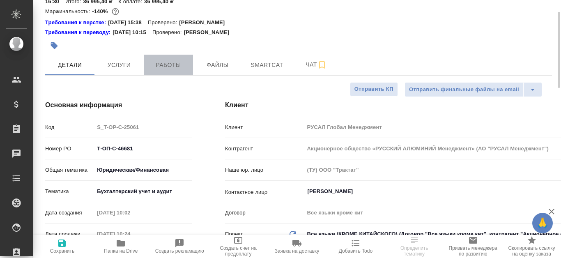
click at [184, 59] on button "Работы" at bounding box center [168, 65] width 49 height 21
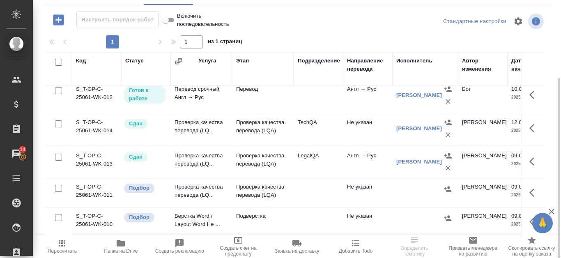
scroll to position [80, 0]
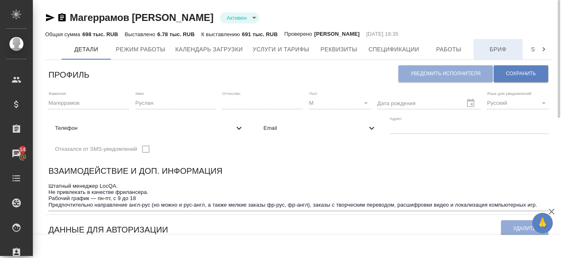
click at [482, 53] on span "Бриф" at bounding box center [498, 49] width 39 height 10
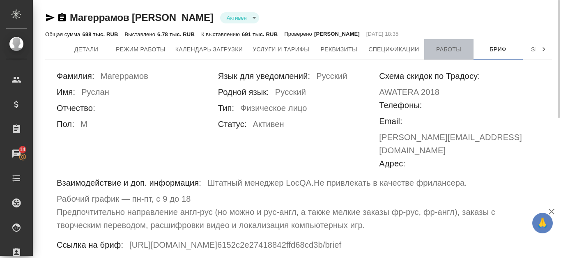
click at [460, 49] on span "Работы" at bounding box center [448, 49] width 39 height 10
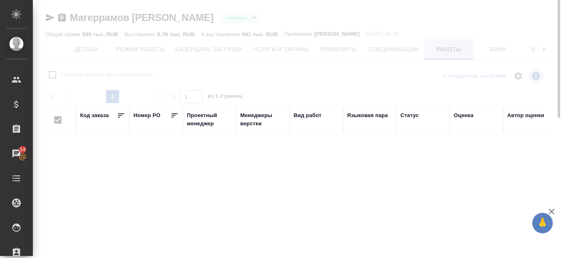
checkbox input "false"
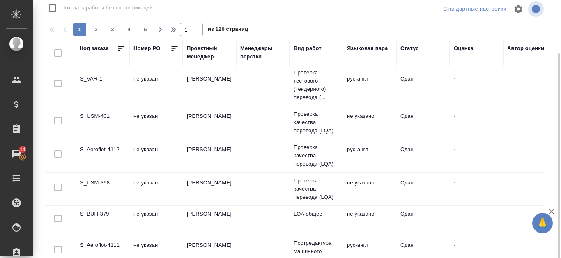
scroll to position [651, 0]
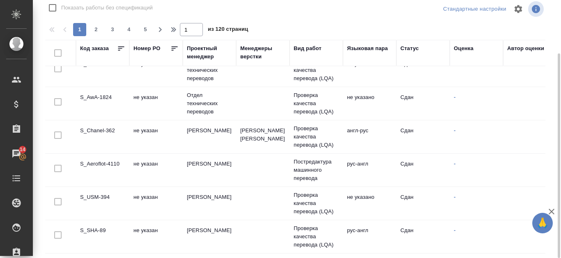
drag, startPoint x: 227, startPoint y: 247, endPoint x: 252, endPoint y: 247, distance: 24.7
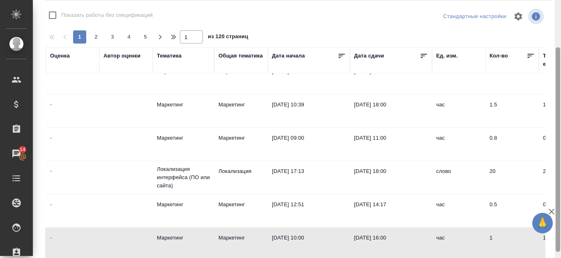
scroll to position [67, 0]
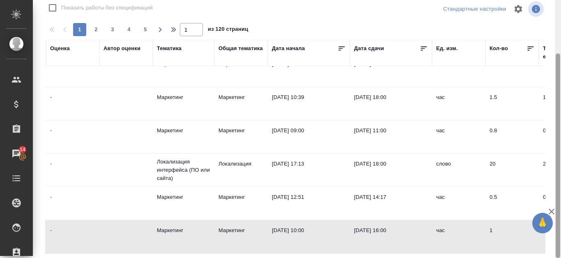
drag, startPoint x: 560, startPoint y: 143, endPoint x: 551, endPoint y: 182, distance: 40.5
click at [551, 182] on div "Магеррамов [PERSON_NAME] active Общая сумма 698 тыс. RUB Выставлено 6.78 тыс. R…" at bounding box center [297, 129] width 528 height 258
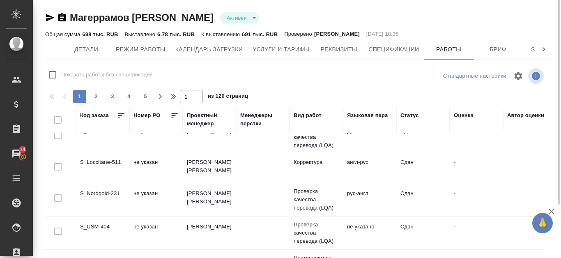
scroll to position [0, 0]
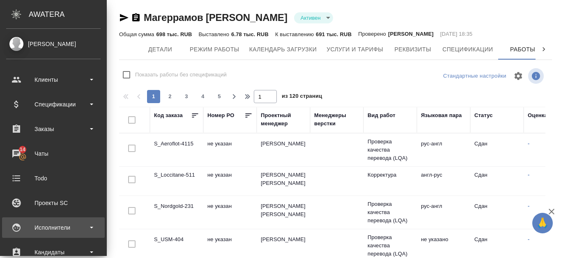
click at [71, 228] on div "Исполнители" at bounding box center [53, 227] width 95 height 12
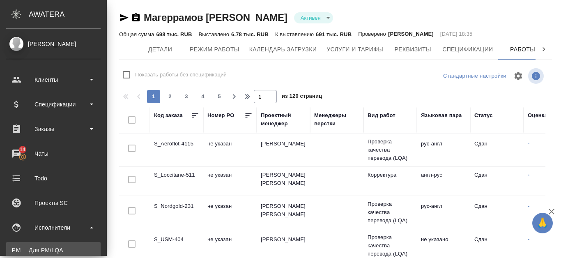
click at [67, 248] on div "Для PM/LQA" at bounding box center [53, 250] width 86 height 8
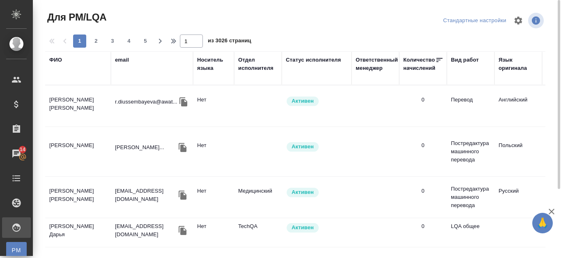
click at [55, 60] on div "ФИО" at bounding box center [55, 60] width 13 height 8
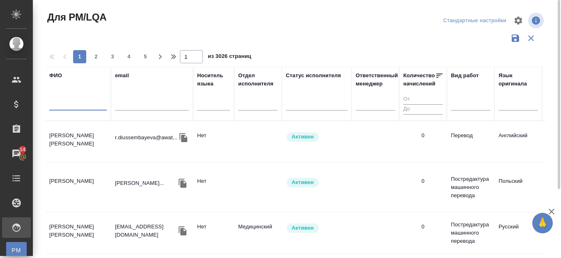
click at [55, 103] on input "text" at bounding box center [78, 105] width 58 height 10
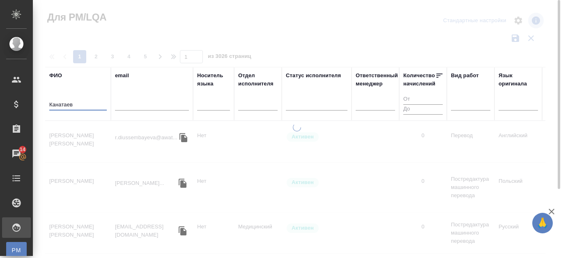
type input "[PERSON_NAME]"
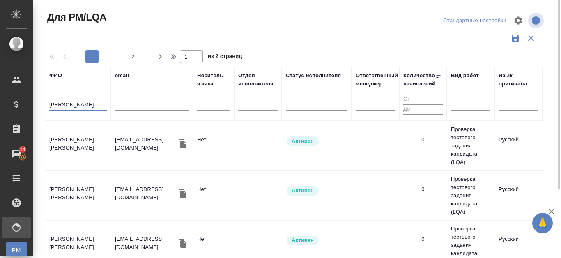
drag, startPoint x: 75, startPoint y: 106, endPoint x: 40, endPoint y: 106, distance: 35.3
click at [40, 106] on div "Для PM/LQA Стандартные настройки 1 2 1 из 2 страниц ФИО Канатаева email Носител…" at bounding box center [298, 183] width 519 height 367
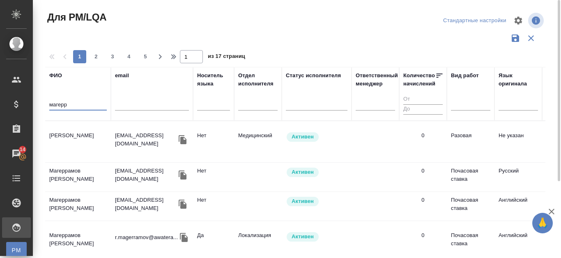
click at [75, 105] on input "магерр" at bounding box center [78, 105] width 58 height 10
type input "м"
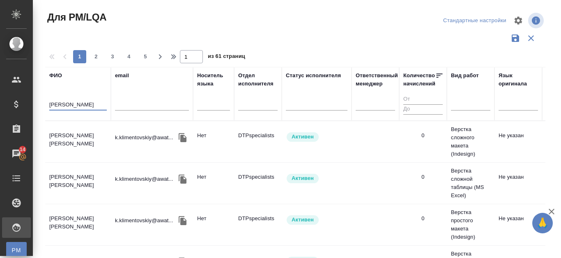
type input "алексеев михаи"
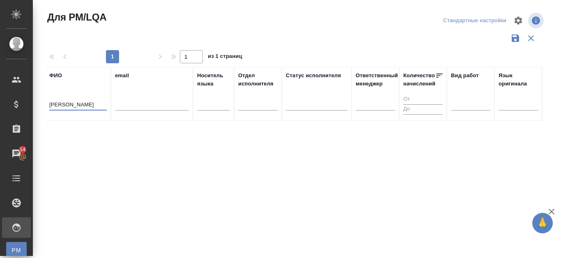
drag, startPoint x: 95, startPoint y: 105, endPoint x: 37, endPoint y: 103, distance: 58.0
click at [37, 103] on div "Для PM/LQA Стандартные настройки 1 1 из 1 страниц ФИО алексеев михаи email Носи…" at bounding box center [297, 183] width 528 height 367
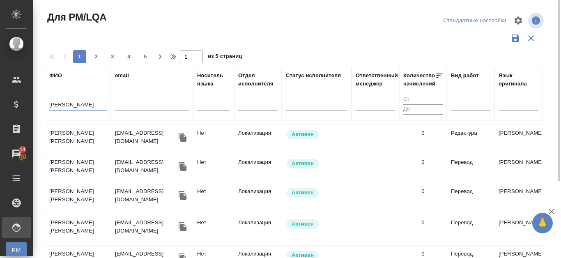
scroll to position [363, 0]
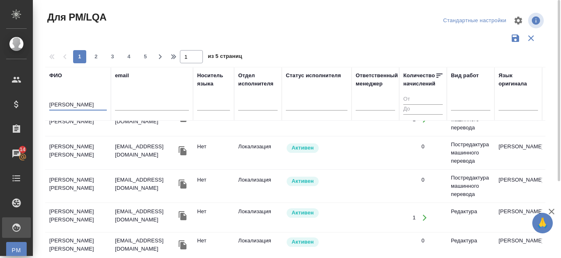
type input "михаил алекс"
click at [87, 145] on td "Алексеев ФРИЛ Михаил Алексеевич" at bounding box center [78, 152] width 66 height 29
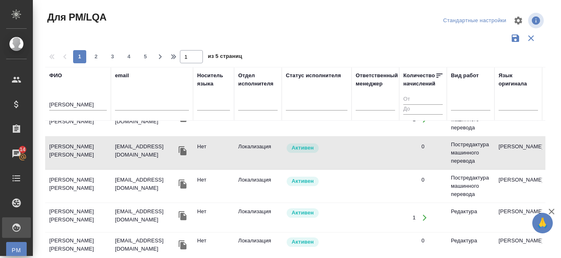
click at [87, 145] on td "Алексеев ФРИЛ Михаил Алексеевич" at bounding box center [78, 152] width 66 height 29
click at [72, 145] on td "Алексеев ФРИЛ Михаил Алексеевич" at bounding box center [78, 152] width 66 height 29
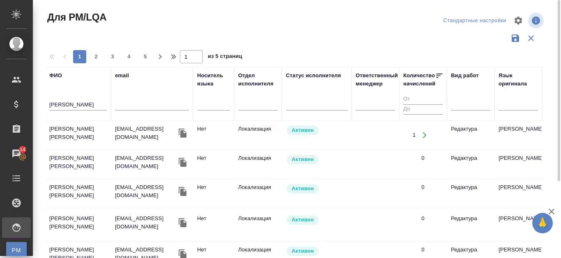
scroll to position [445, 0]
drag, startPoint x: 88, startPoint y: 107, endPoint x: 34, endPoint y: 96, distance: 55.4
click at [34, 96] on div "Для PM/LQA Стандартные настройки 1 2 3 4 5 1 из 5 страниц ФИО михаил алекс emai…" at bounding box center [297, 183] width 528 height 367
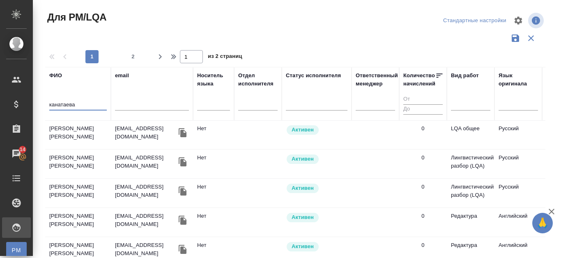
scroll to position [687, 0]
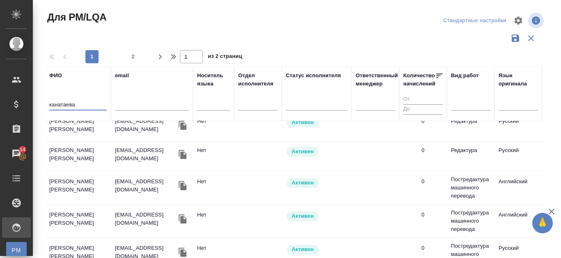
type input "канатаева"
click at [65, 142] on td "[PERSON_NAME] [PERSON_NAME]" at bounding box center [78, 156] width 66 height 29
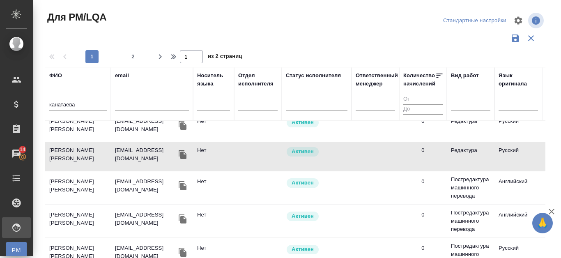
click at [65, 142] on td "[PERSON_NAME] [PERSON_NAME]" at bounding box center [78, 156] width 66 height 29
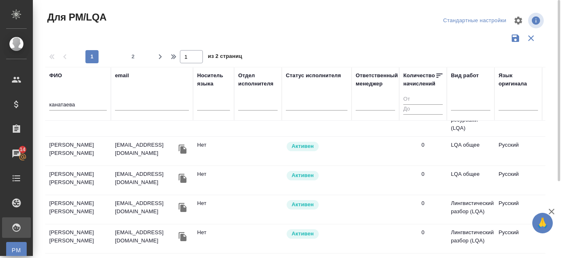
scroll to position [482, 0]
drag, startPoint x: 94, startPoint y: 106, endPoint x: 46, endPoint y: 106, distance: 48.5
click at [46, 106] on th "ФИО канатаева" at bounding box center [78, 94] width 66 height 54
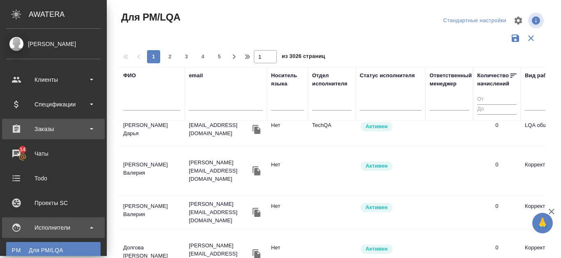
click at [51, 132] on div "Заказы" at bounding box center [53, 129] width 95 height 12
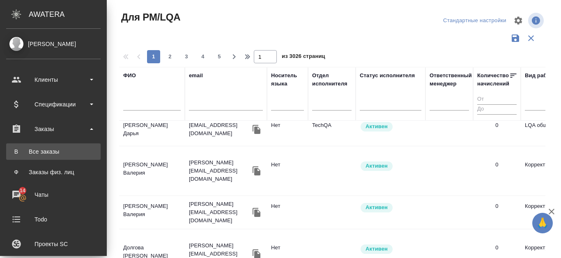
click at [60, 150] on div "Все заказы" at bounding box center [53, 152] width 86 height 8
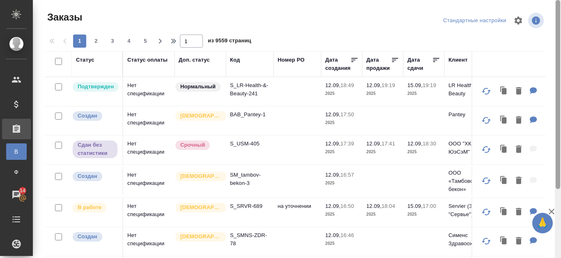
drag, startPoint x: 558, startPoint y: 113, endPoint x: 558, endPoint y: 31, distance: 82.2
click at [558, 31] on div at bounding box center [558, 94] width 5 height 189
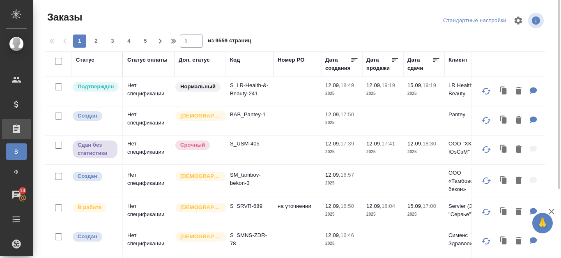
click at [453, 61] on div "Клиент" at bounding box center [458, 60] width 19 height 8
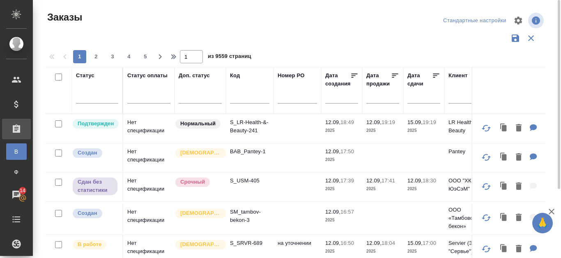
click at [454, 98] on input "text" at bounding box center [468, 98] width 39 height 10
type input "русал"
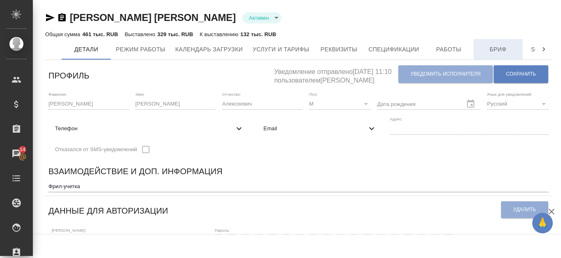
click at [489, 44] on span "Бриф" at bounding box center [498, 49] width 39 height 10
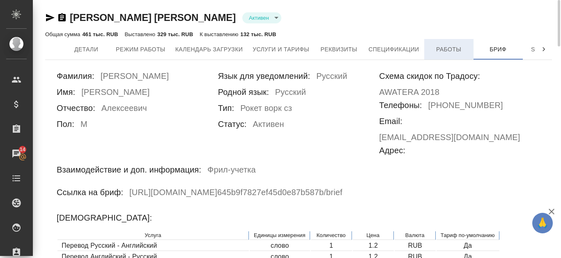
click at [443, 49] on span "Работы" at bounding box center [448, 49] width 39 height 10
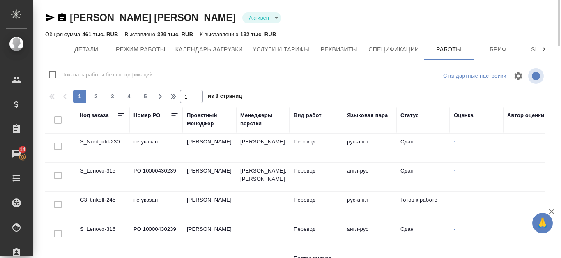
checkbox input "false"
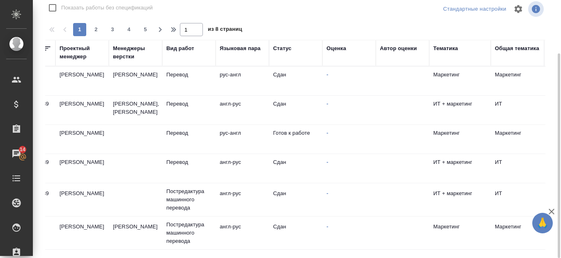
scroll to position [0, 668]
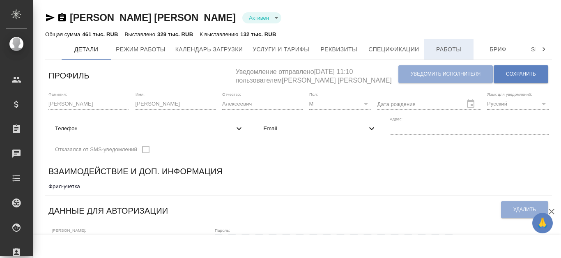
click at [457, 54] on span "Работы" at bounding box center [448, 49] width 39 height 10
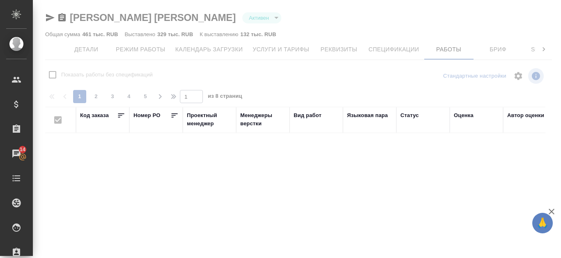
checkbox input "false"
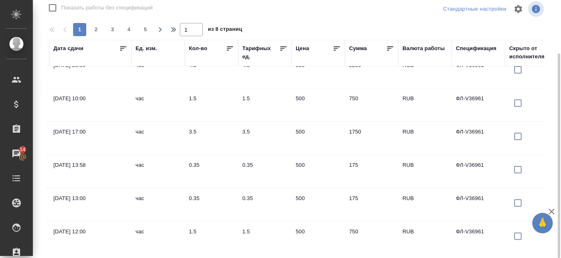
scroll to position [639, 705]
click at [97, 30] on span "2" at bounding box center [96, 29] width 13 height 8
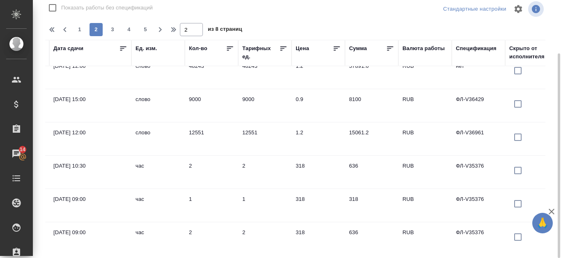
scroll to position [647, 705]
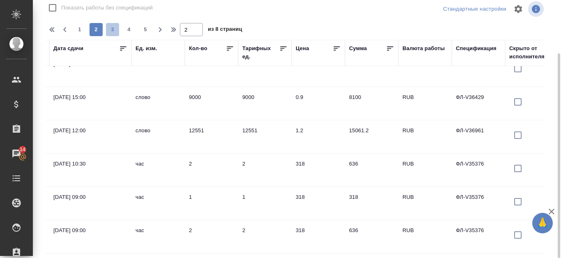
click at [114, 25] on button "3" at bounding box center [112, 29] width 13 height 13
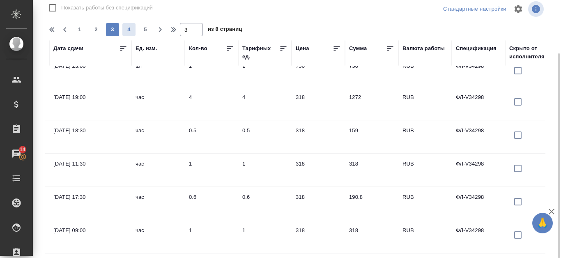
click at [124, 25] on button "4" at bounding box center [128, 29] width 13 height 13
type input "4"
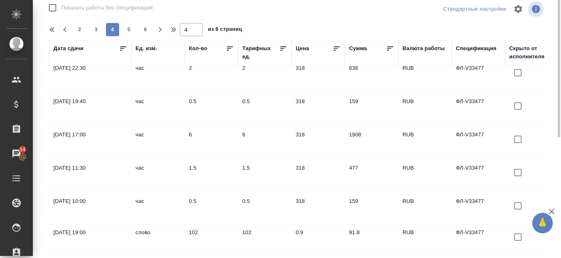
scroll to position [0, 0]
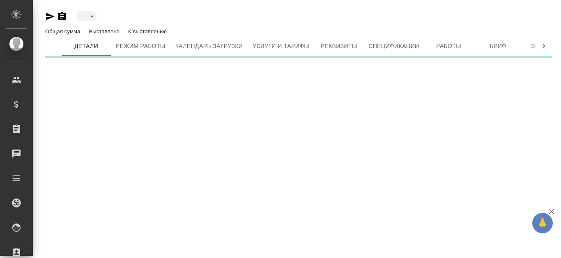
type input "active"
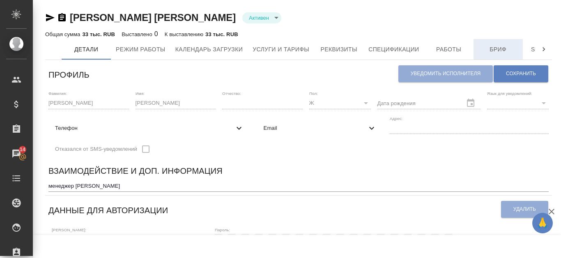
click at [497, 51] on span "Бриф" at bounding box center [498, 49] width 39 height 10
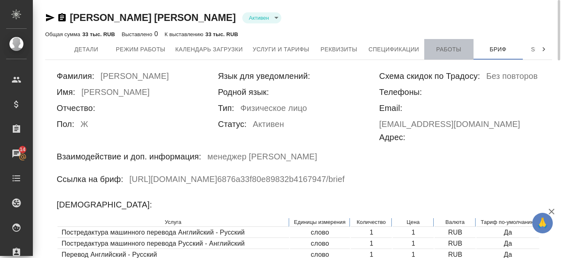
click at [429, 48] on span "Работы" at bounding box center [448, 49] width 39 height 10
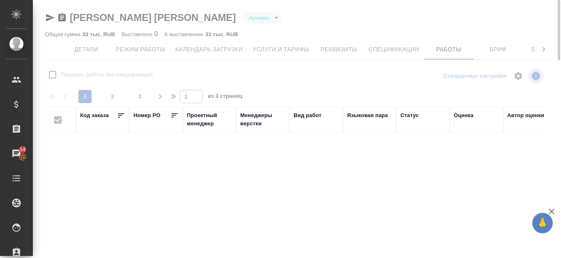
checkbox input "false"
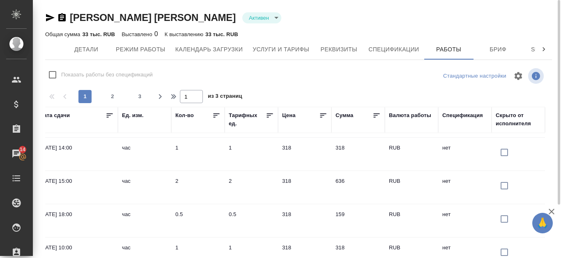
scroll to position [454, 724]
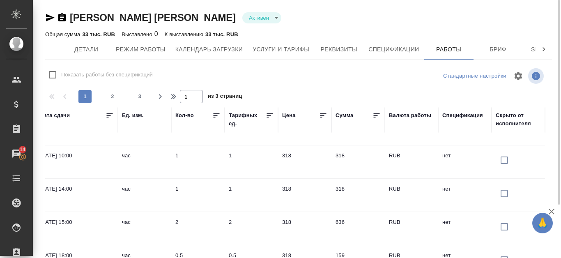
click at [117, 94] on span "2" at bounding box center [112, 96] width 13 height 8
type input "2"
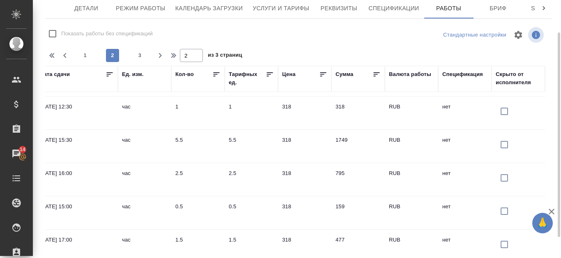
scroll to position [651, 724]
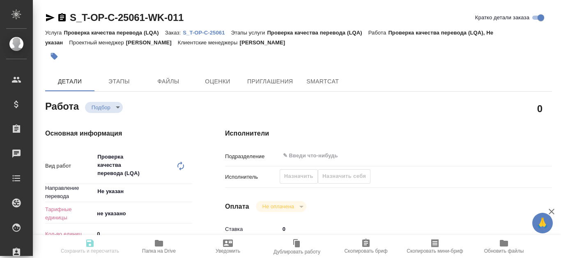
type textarea "x"
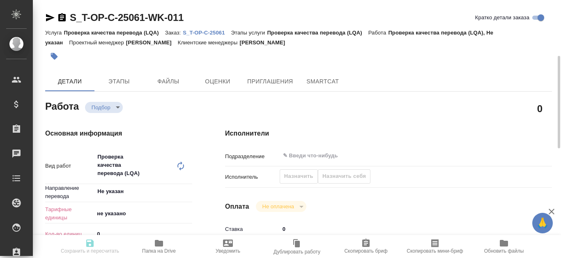
scroll to position [82, 0]
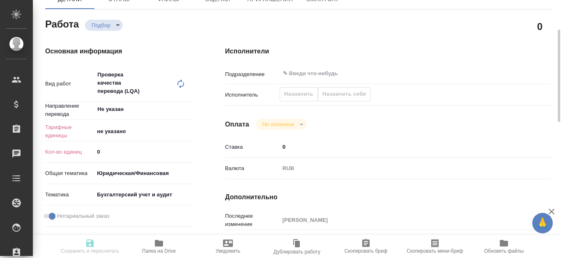
type textarea "x"
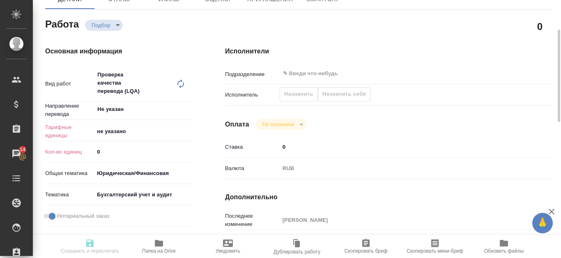
click at [121, 131] on body "🙏 .cls-1 fill:#fff; AWATERA Kanataeva Ekaterina Клиенты Спецификации Заказы 14 …" at bounding box center [280, 129] width 561 height 258
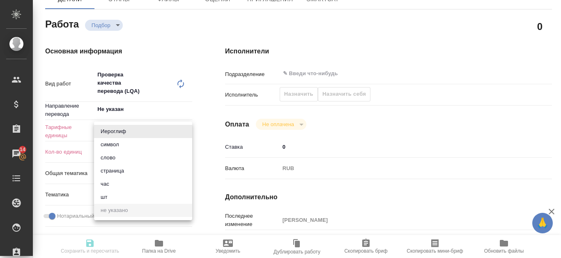
click at [124, 187] on li "час" at bounding box center [143, 184] width 98 height 13
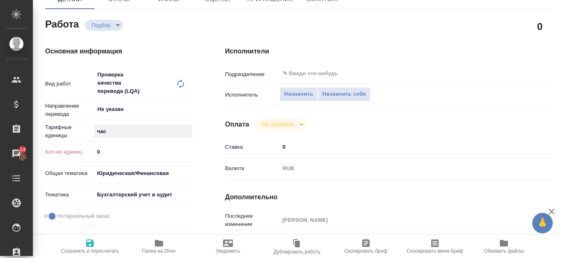
type textarea "x"
type input "5a8b1489cc6b4906c91bfd93"
type textarea "x"
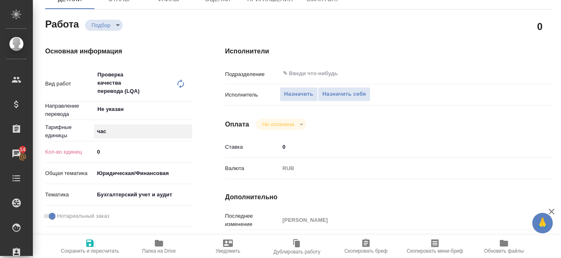
type textarea "x"
type input "1"
click at [187, 150] on input "1" at bounding box center [143, 152] width 98 height 12
type textarea "x"
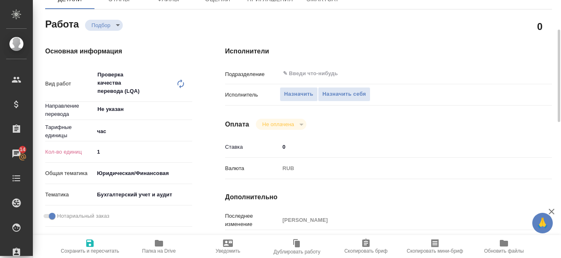
type textarea "x"
click at [398, 134] on div "Исполнители Подразделение ​ Исполнитель Назначить Назначить себя Оплата Не опла…" at bounding box center [389, 213] width 360 height 367
click at [304, 95] on span "Назначить" at bounding box center [298, 94] width 29 height 9
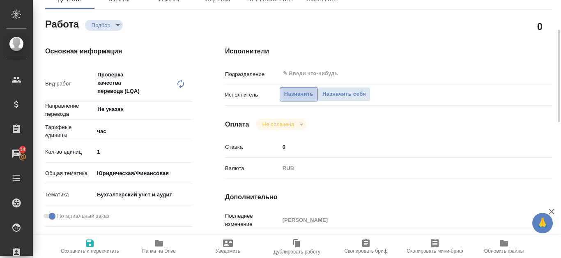
type textarea "x"
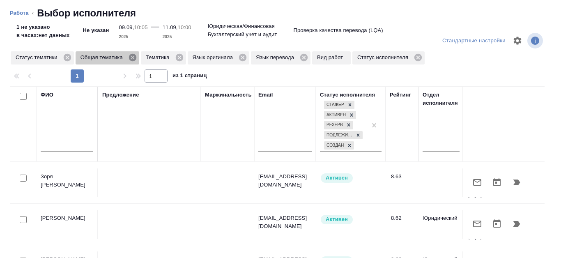
click at [130, 57] on icon at bounding box center [132, 57] width 7 height 7
click at [115, 61] on icon at bounding box center [113, 57] width 7 height 7
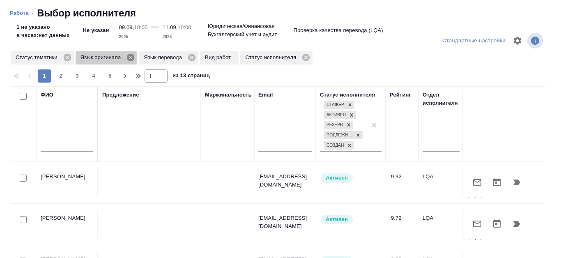
click at [131, 60] on icon at bounding box center [130, 57] width 7 height 7
click at [131, 60] on icon at bounding box center [127, 57] width 7 height 7
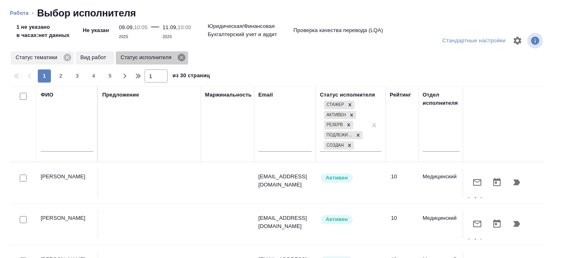
click at [182, 58] on icon at bounding box center [181, 57] width 9 height 9
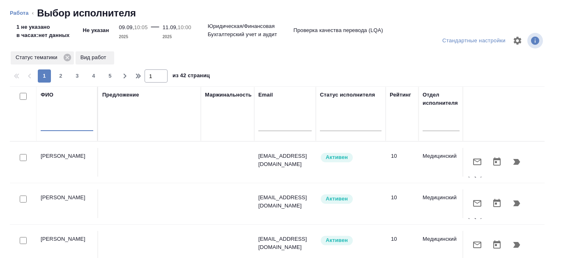
click at [60, 125] on input "text" at bounding box center [67, 126] width 53 height 10
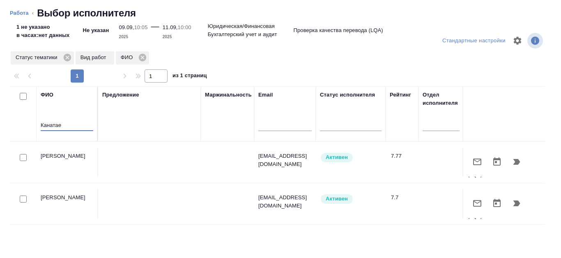
type input "Канатае"
click at [514, 159] on icon "button" at bounding box center [517, 162] width 7 height 6
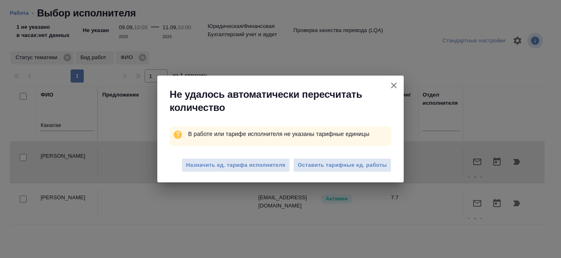
type textarea "x"
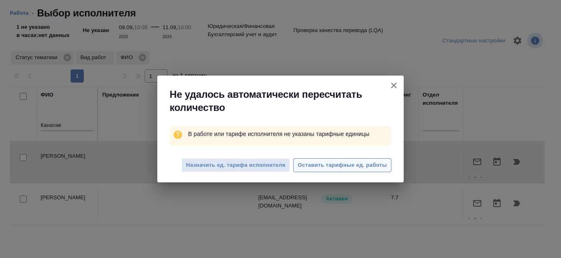
click at [378, 164] on span "Оставить тарифные ед. работы" at bounding box center [342, 165] width 89 height 9
type textarea "x"
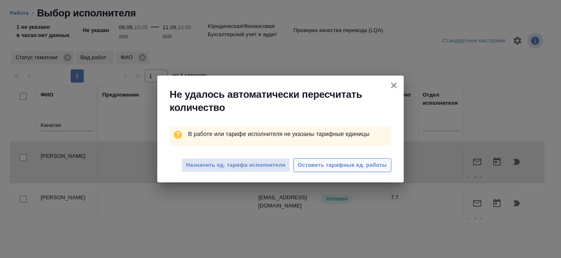
type textarea "x"
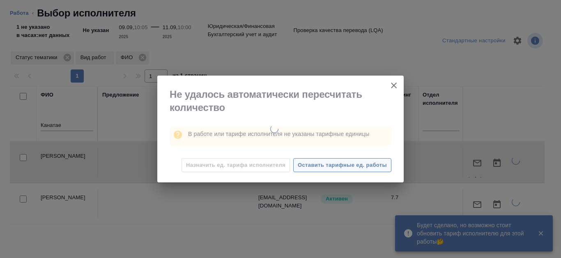
type textarea "x"
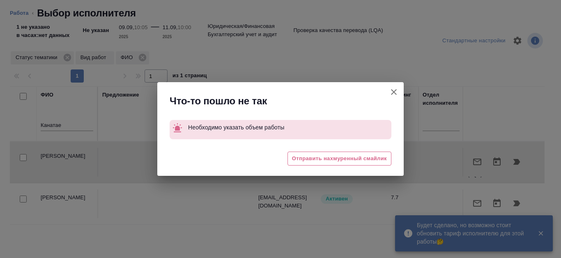
click at [394, 91] on icon "button" at bounding box center [394, 92] width 6 height 6
type textarea "x"
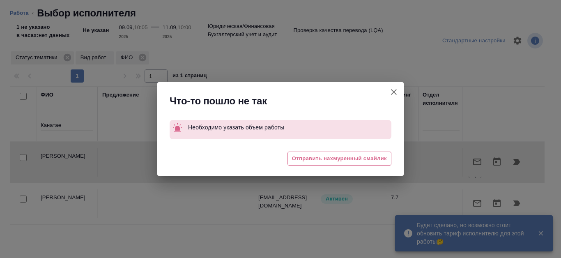
type textarea "x"
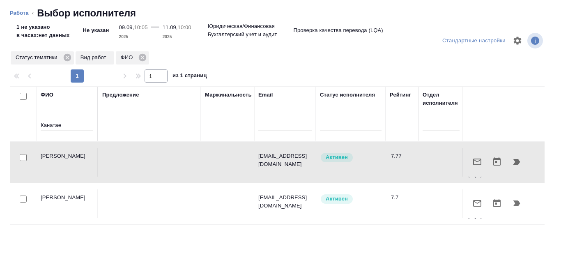
click at [18, 9] on li "Работа" at bounding box center [19, 13] width 19 height 8
click at [18, 13] on link "Работа" at bounding box center [19, 13] width 19 height 6
type textarea "x"
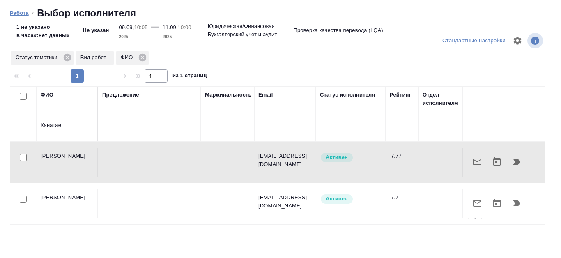
type textarea "x"
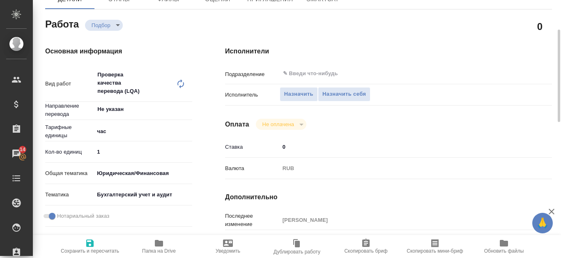
type textarea "x"
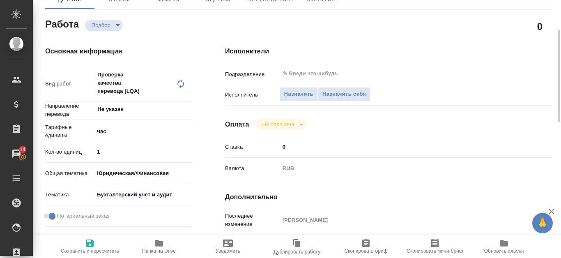
click at [121, 27] on body "🙏 .cls-1 fill:#fff; AWATERA Kanataeva Ekaterina Клиенты Спецификации Заказы 14 …" at bounding box center [280, 129] width 561 height 258
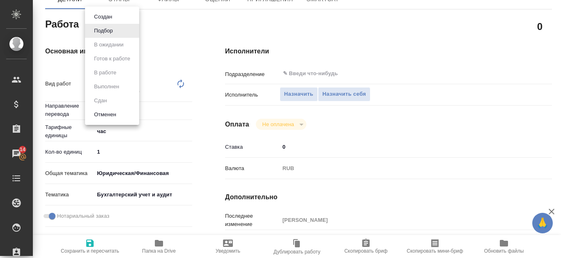
click at [196, 25] on div at bounding box center [280, 129] width 561 height 258
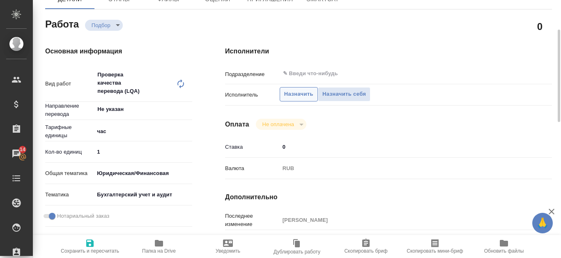
click at [304, 97] on span "Назначить" at bounding box center [298, 94] width 29 height 9
type textarea "x"
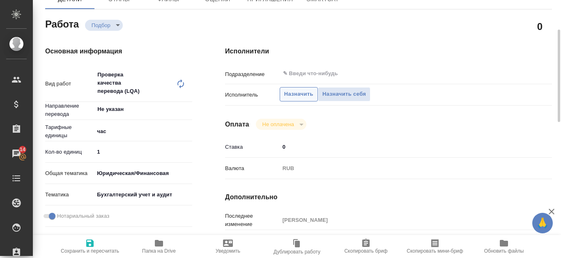
type textarea "x"
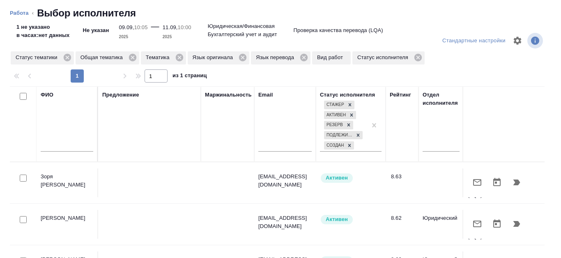
click at [72, 146] on input "text" at bounding box center [67, 146] width 53 height 10
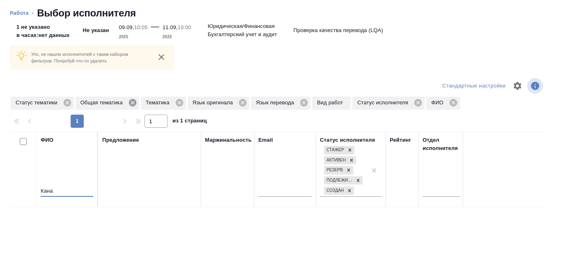
type input "Кана"
click at [132, 102] on icon at bounding box center [132, 102] width 9 height 9
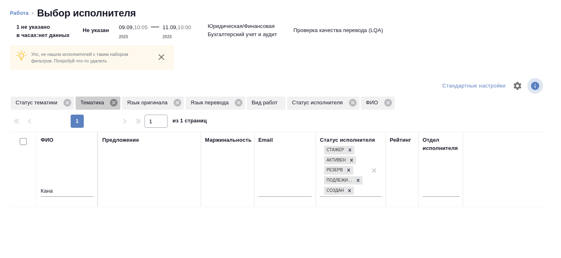
click at [115, 103] on icon at bounding box center [113, 102] width 9 height 9
click at [133, 103] on icon at bounding box center [130, 102] width 7 height 7
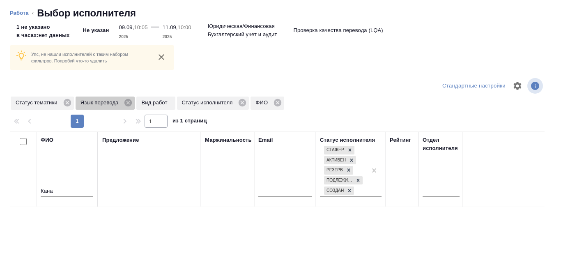
click at [132, 103] on icon at bounding box center [128, 102] width 9 height 9
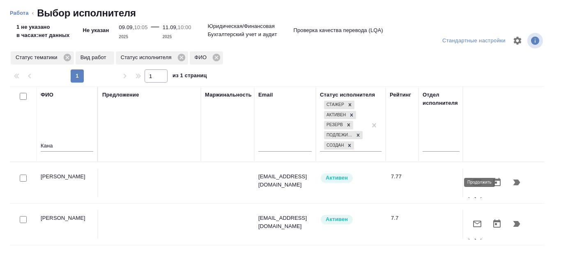
click at [516, 183] on button "button" at bounding box center [517, 183] width 20 height 20
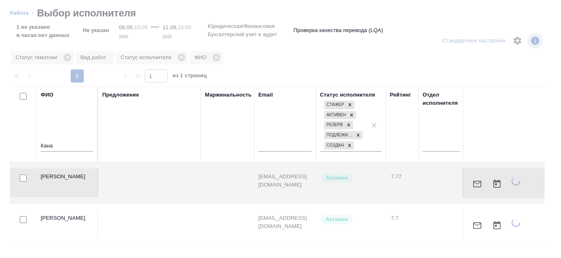
type textarea "x"
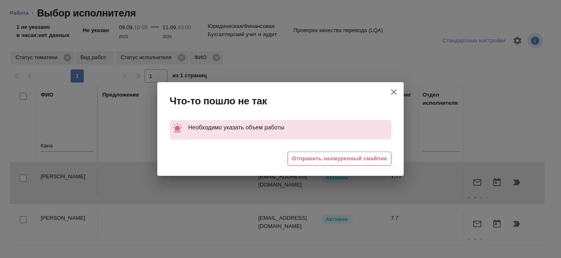
click at [392, 88] on icon "button" at bounding box center [394, 92] width 10 height 10
type textarea "x"
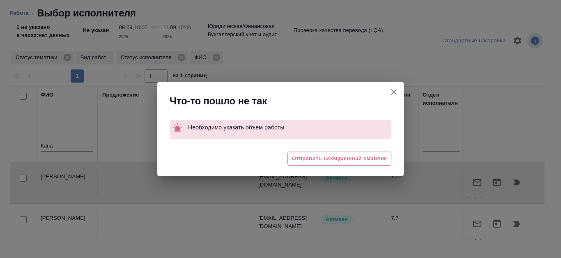
type textarea "x"
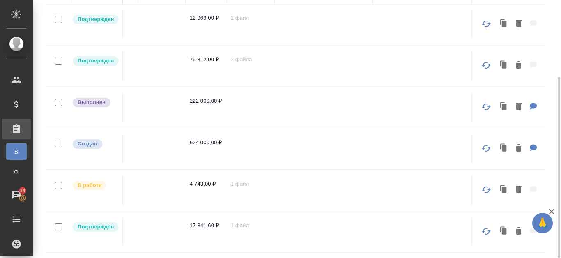
scroll to position [0, 881]
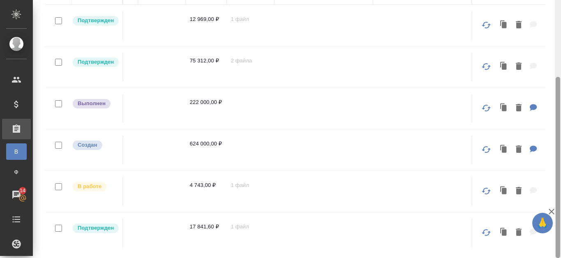
type input "русал"
drag, startPoint x: 561, startPoint y: 111, endPoint x: 556, endPoint y: 82, distance: 29.6
click at [555, 73] on div at bounding box center [558, 129] width 6 height 258
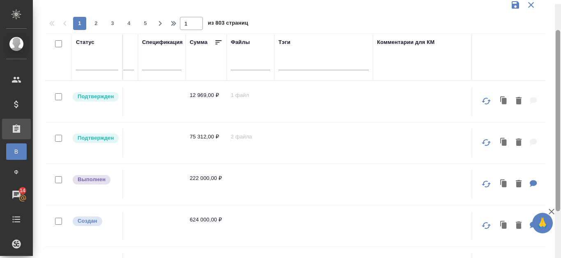
scroll to position [30, 0]
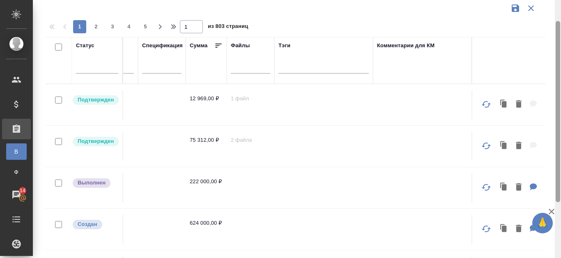
drag, startPoint x: 560, startPoint y: 92, endPoint x: 551, endPoint y: 37, distance: 56.5
click at [551, 37] on div "Заказы Стандартные настройки 1 2 3 4 5 1 из 803 страниц Статус Статус оплаты До…" at bounding box center [297, 129] width 528 height 258
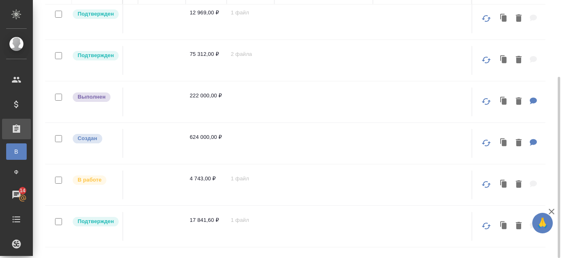
scroll to position [0, 881]
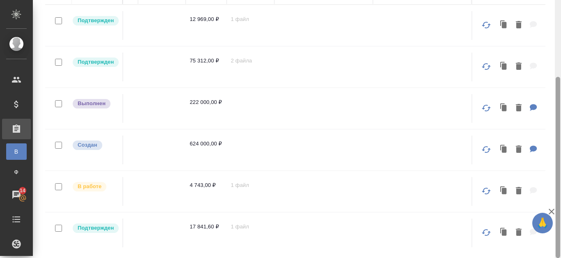
drag, startPoint x: 561, startPoint y: 133, endPoint x: 557, endPoint y: 107, distance: 25.7
click at [557, 107] on div at bounding box center [558, 129] width 6 height 258
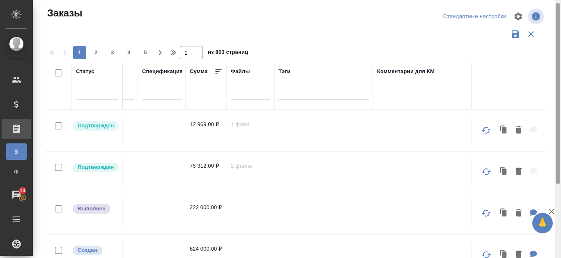
scroll to position [4, 0]
drag, startPoint x: 557, startPoint y: 120, endPoint x: 545, endPoint y: 45, distance: 75.7
click at [546, 46] on div "Заказы Стандартные настройки 1 2 3 4 5 1 из 803 страниц Статус Статус оплаты До…" at bounding box center [297, 129] width 528 height 258
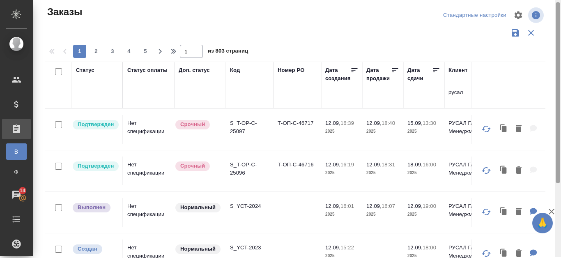
scroll to position [5, 0]
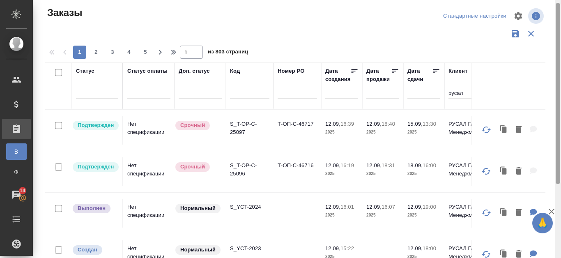
drag, startPoint x: 560, startPoint y: 97, endPoint x: 560, endPoint y: 24, distance: 73.6
click at [560, 24] on div at bounding box center [558, 93] width 5 height 181
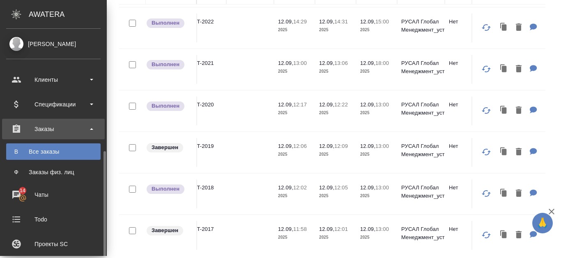
scroll to position [82, 0]
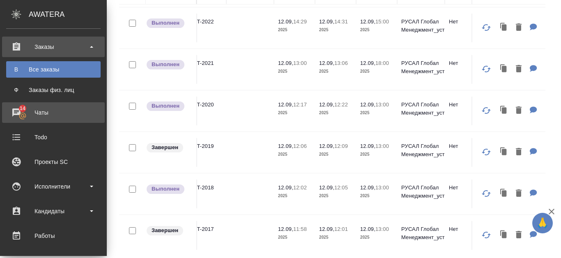
click at [60, 119] on link "14 Чаты" at bounding box center [53, 112] width 103 height 21
click at [59, 114] on div "Чаты" at bounding box center [53, 112] width 95 height 12
click at [59, 112] on div "Чаты" at bounding box center [53, 112] width 95 height 12
click at [119, 115] on td at bounding box center [132, 111] width 27 height 29
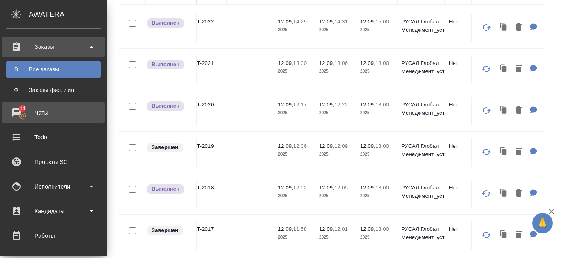
click at [119, 115] on td at bounding box center [132, 111] width 27 height 29
click at [23, 115] on icon at bounding box center [22, 115] width 7 height 7
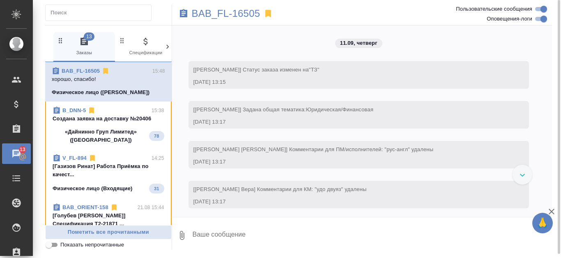
scroll to position [3565, 0]
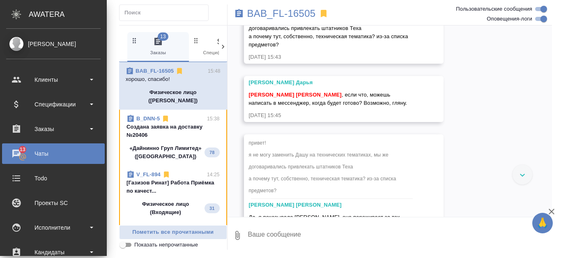
click at [22, 157] on div "Чаты" at bounding box center [53, 154] width 95 height 12
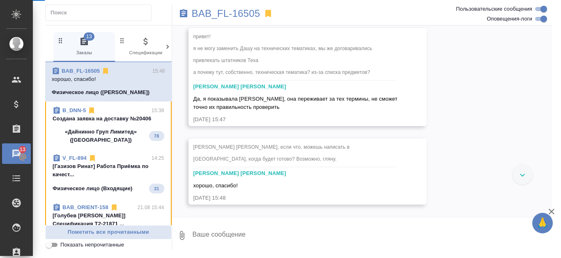
click at [22, 157] on icon at bounding box center [22, 157] width 8 height 8
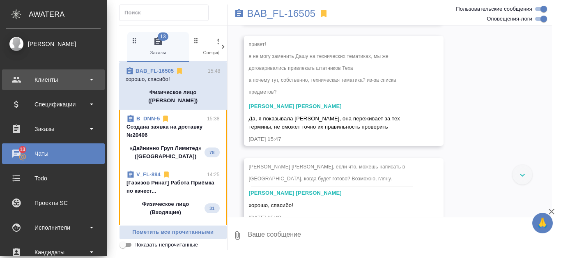
click at [15, 84] on div "Клиенты" at bounding box center [53, 80] width 95 height 12
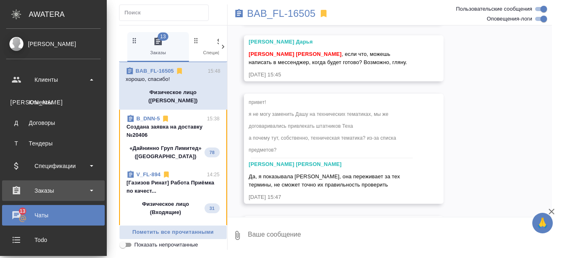
scroll to position [3705, 0]
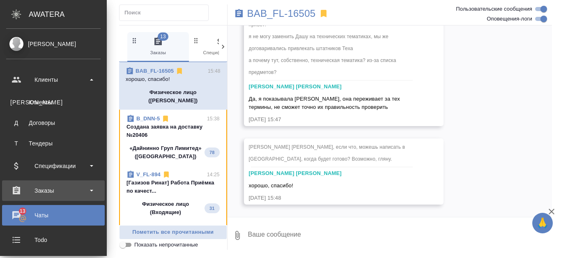
click at [55, 193] on div "Заказы" at bounding box center [53, 190] width 95 height 12
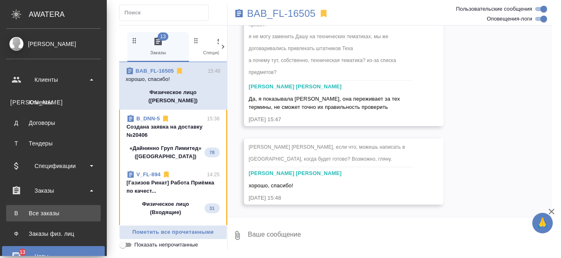
click at [59, 213] on div "Все заказы" at bounding box center [53, 213] width 86 height 8
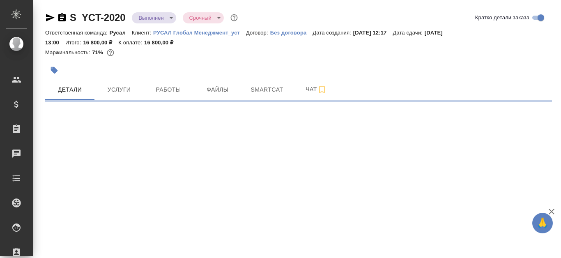
select select "RU"
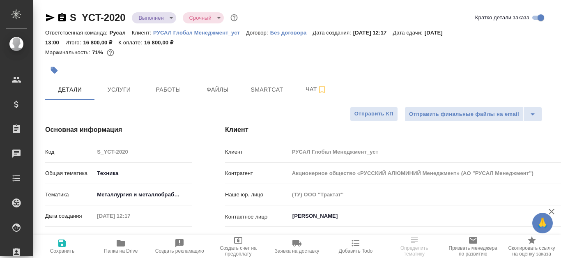
type textarea "x"
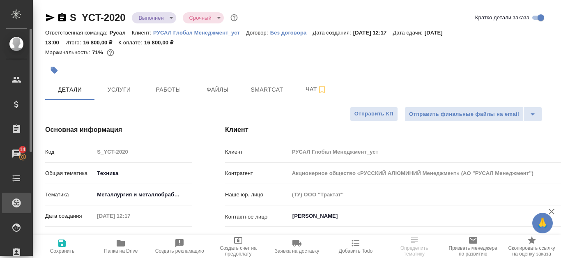
type textarea "x"
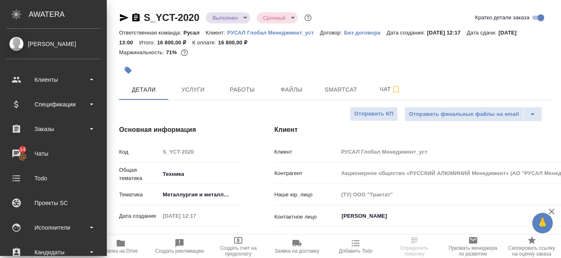
type textarea "x"
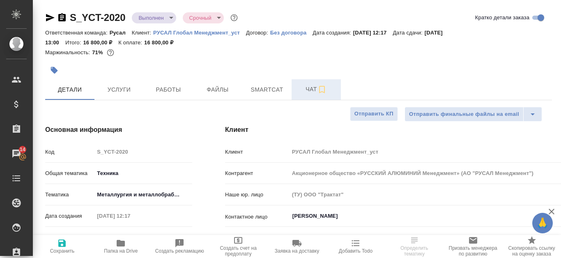
click at [307, 86] on span "Чат" at bounding box center [316, 89] width 39 height 10
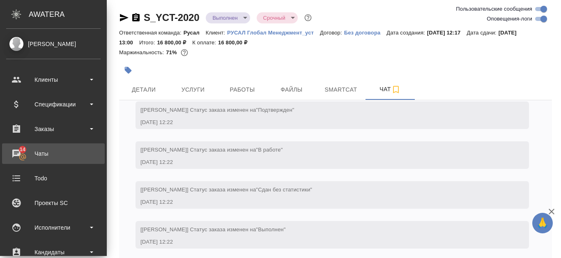
click at [19, 151] on div "Чаты" at bounding box center [53, 154] width 95 height 12
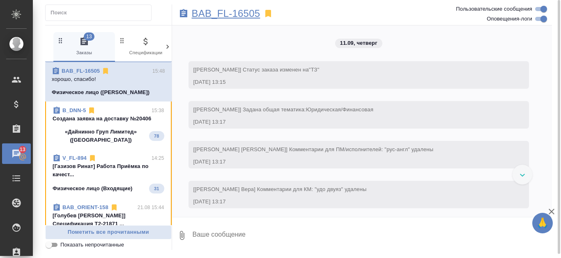
click at [232, 13] on p "BAB_FL-16505" at bounding box center [226, 13] width 69 height 8
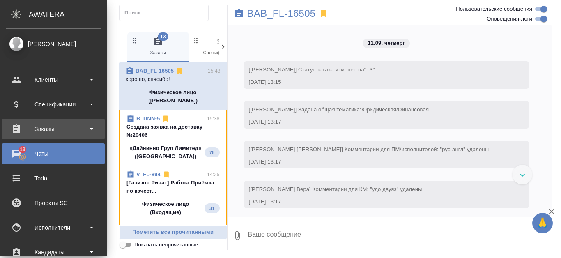
click at [53, 124] on div "Заказы" at bounding box center [53, 129] width 95 height 12
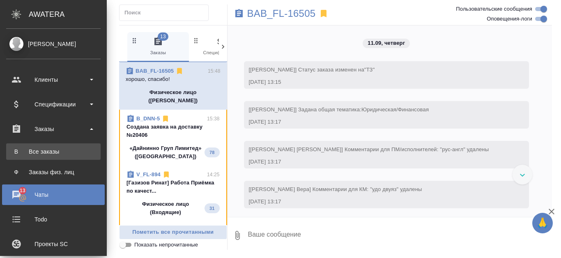
click at [53, 148] on div "Все заказы" at bounding box center [53, 152] width 86 height 8
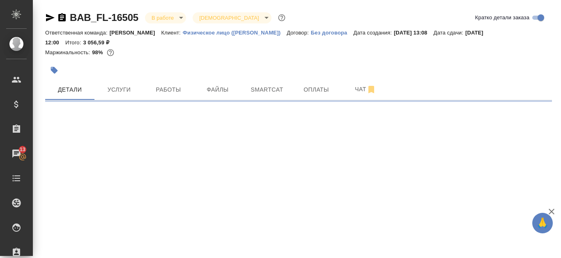
select select "RU"
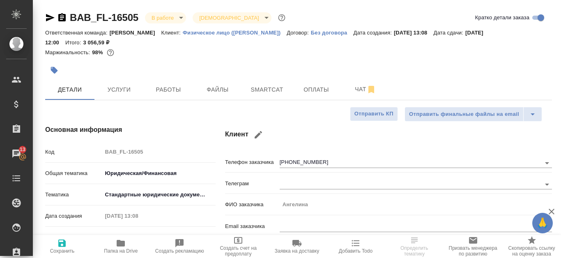
type textarea "x"
click at [218, 89] on span "Файлы" at bounding box center [217, 90] width 39 height 10
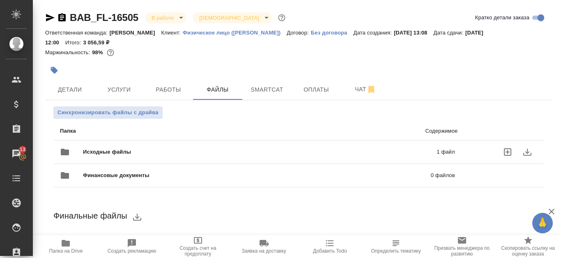
click at [392, 151] on p "1 файл" at bounding box center [369, 152] width 171 height 8
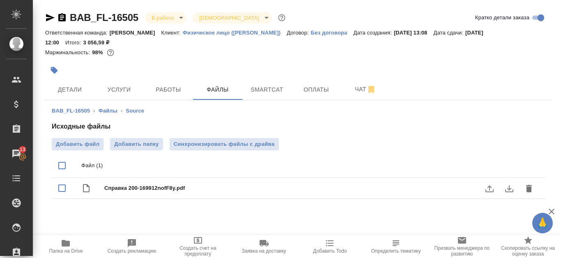
click at [507, 189] on icon "download" at bounding box center [510, 189] width 10 height 10
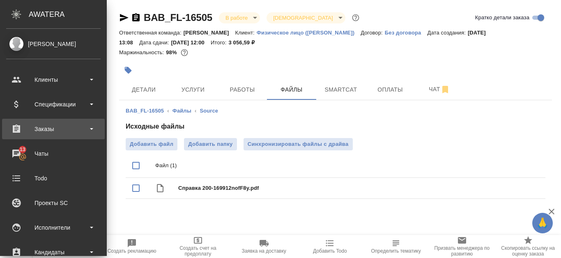
click at [67, 127] on div "Заказы" at bounding box center [53, 129] width 95 height 12
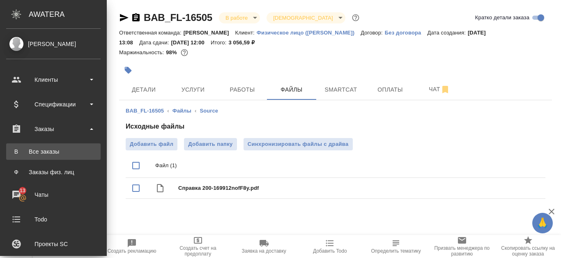
click at [67, 155] on div "Все заказы" at bounding box center [53, 152] width 86 height 8
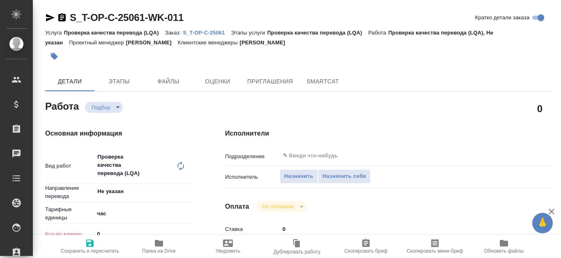
type textarea "x"
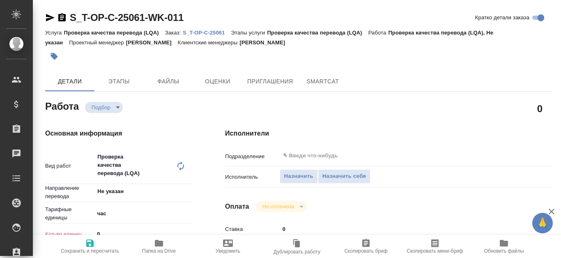
type textarea "x"
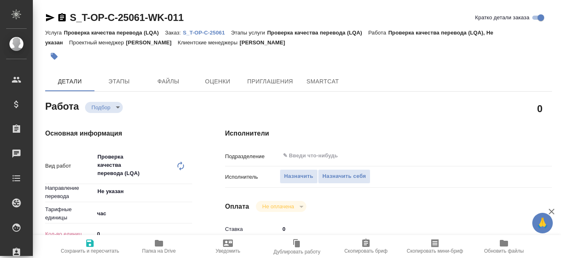
type textarea "x"
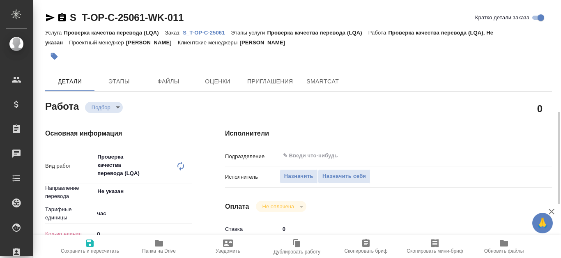
scroll to position [82, 0]
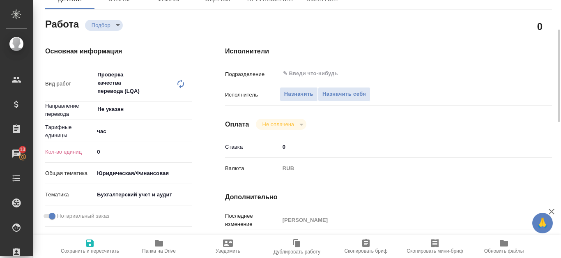
type textarea "x"
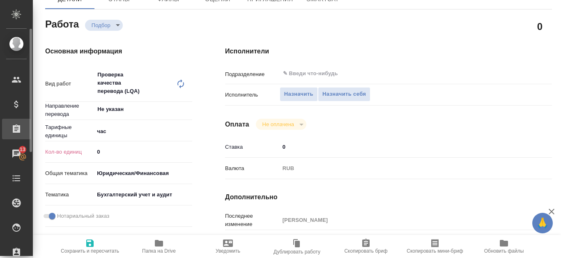
type textarea "x"
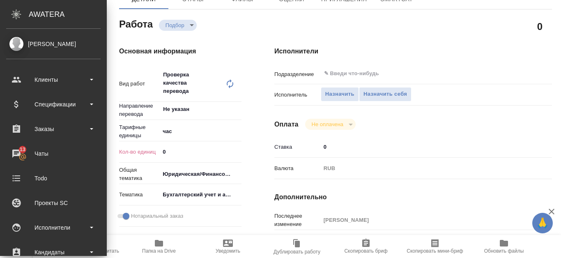
type textarea "x"
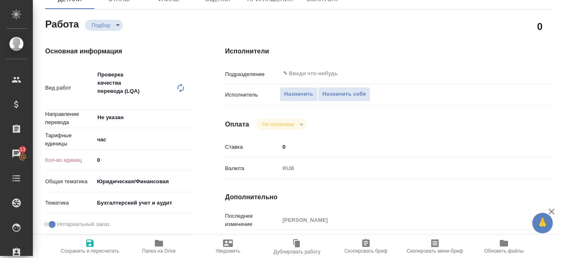
type textarea "x"
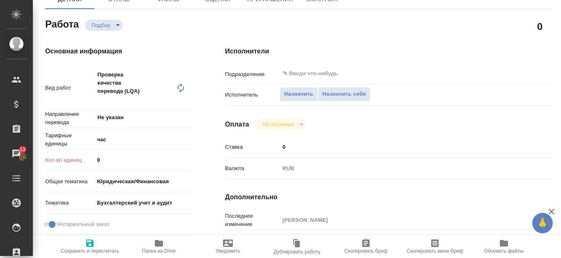
type textarea "x"
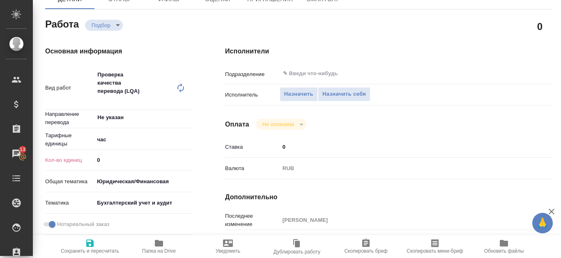
click at [67, 160] on p "Кол-во единиц" at bounding box center [69, 160] width 49 height 8
type input "1"
click at [188, 157] on input "1" at bounding box center [143, 160] width 98 height 12
type textarea "x"
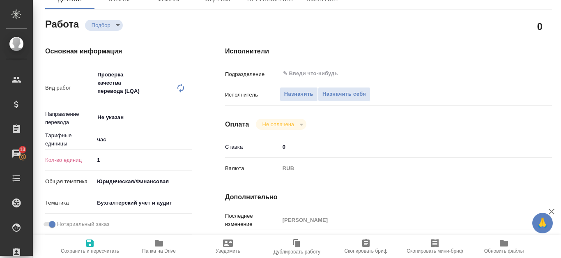
type textarea "x"
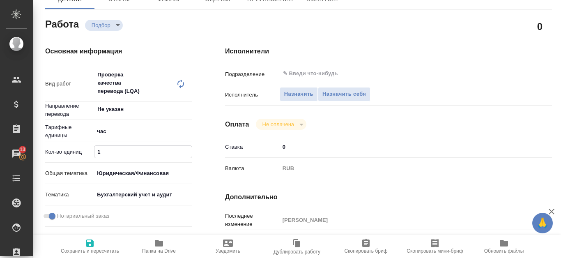
click at [94, 246] on icon "button" at bounding box center [89, 243] width 7 height 7
type textarea "x"
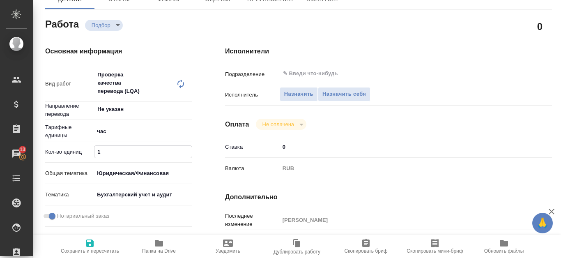
type textarea "x"
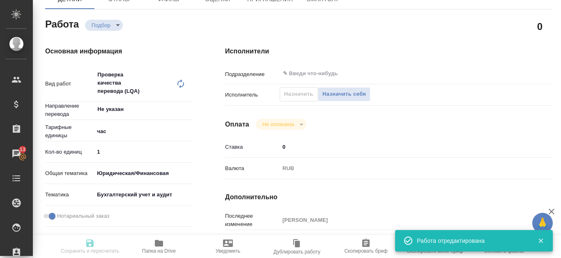
type textarea "x"
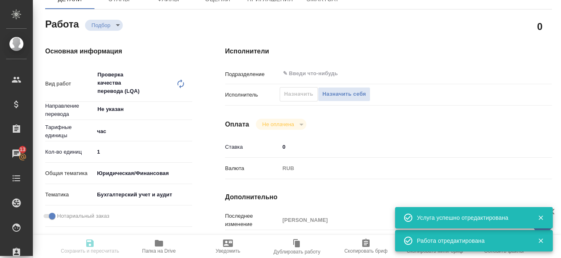
type input "recruiting"
type textarea "Проверка качества перевода (LQA)"
type textarea "x"
type input "Не указан"
type input "5a8b1489cc6b4906c91bfd93"
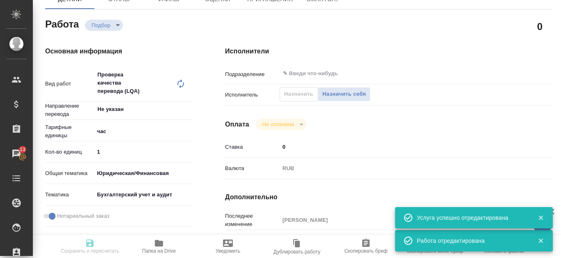
type input "1"
type input "yr-fn"
type input "6149848a2b7be24903fd7a88"
checkbox input "true"
type input "[DATE] 10:05"
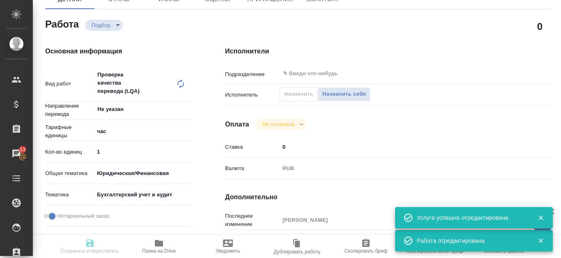
type input "[DATE] 10:00"
type input "[DATE] 17:00"
type input "notPayed"
type input "0"
type input "RUB"
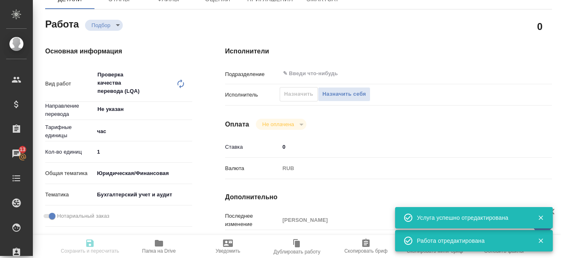
type input "[PERSON_NAME]"
type textarea "x"
type textarea "/Clients/Т-ОП-С_Русал Глобал Менеджмент/Orders/S_T-OP-C-25061/LQA/S_T-OP-C-2506…"
type textarea "x"
type input "S_T-OP-C-25061"
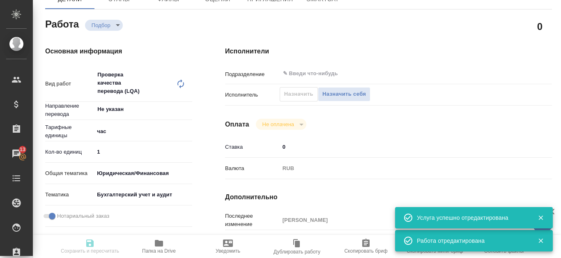
type input "Т-ОП-С-46681"
type input "Проверка качества перевода (LQA)"
type input "[PERSON_NAME]"
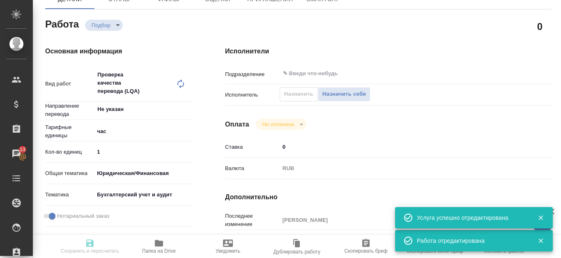
type input "/Clients/Т-ОП-С_Русал Глобал Менеджмент/Orders/S_T-OP-C-25061"
type textarea "x"
type textarea "НОТ"
type textarea "x"
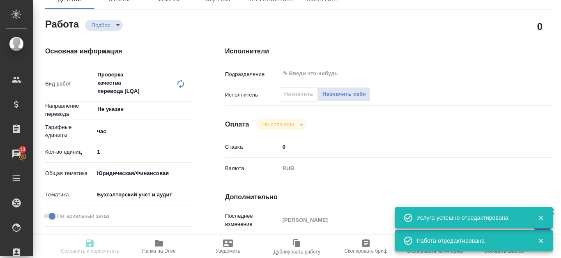
type textarea "x"
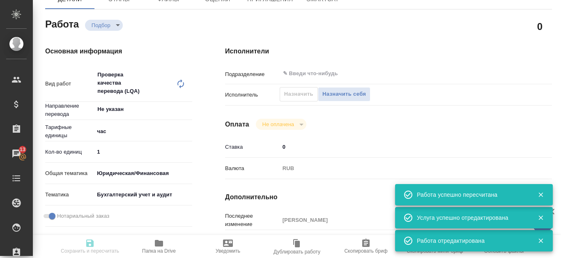
type textarea "x"
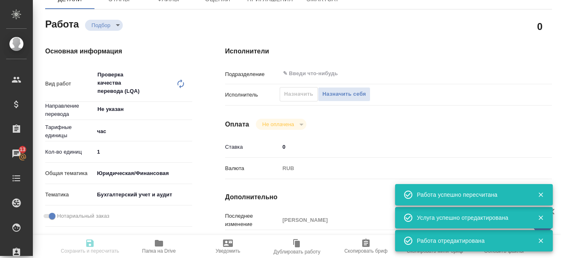
type input "recruiting"
type textarea "Проверка качества перевода (LQA)"
type textarea "x"
type input "Не указан"
type input "5a8b1489cc6b4906c91bfd93"
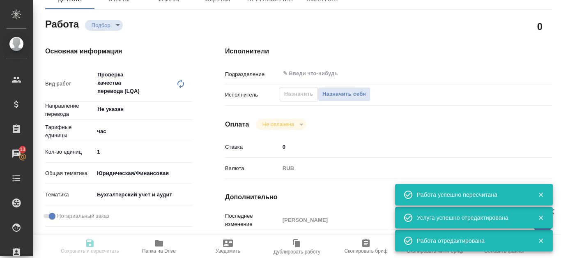
type input "1"
type input "yr-fn"
type input "6149848a2b7be24903fd7a88"
checkbox input "true"
type input "[DATE] 10:05"
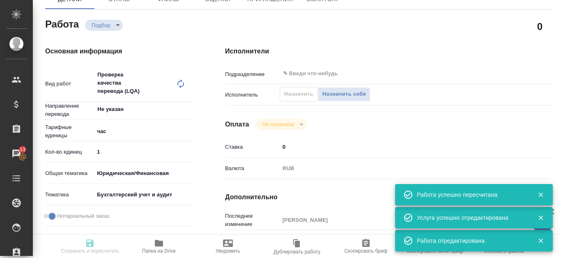
type input "[DATE] 10:00"
type input "[DATE] 17:00"
type input "notPayed"
type input "0"
type input "RUB"
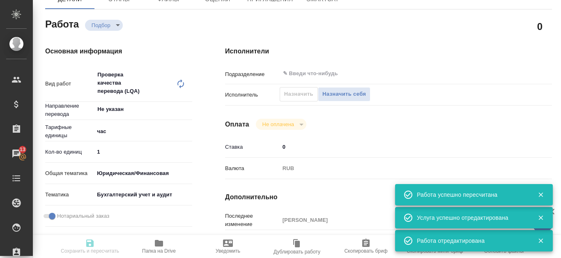
type input "[PERSON_NAME]"
type textarea "x"
type textarea "/Clients/Т-ОП-С_Русал Глобал Менеджмент/Orders/S_T-OP-C-25061/LQA/S_T-OP-C-2506…"
type textarea "x"
type input "S_T-OP-C-25061"
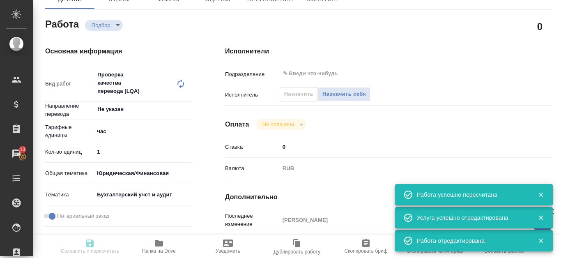
type input "Т-ОП-С-46681"
type input "Проверка качества перевода (LQA)"
type input "[PERSON_NAME]"
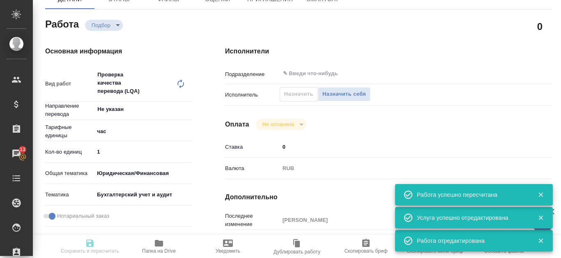
type input "/Clients/Т-ОП-С_Русал Глобал Менеджмент/Orders/S_T-OP-C-25061"
type textarea "x"
type textarea "НОТ"
type textarea "x"
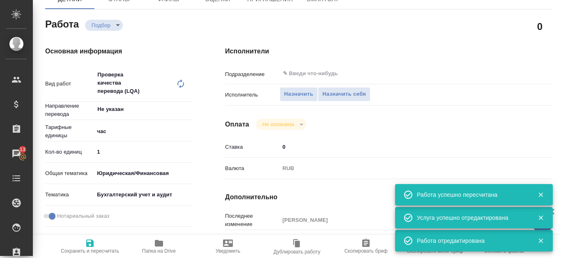
type textarea "x"
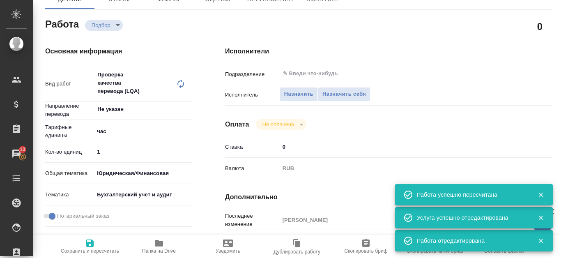
type textarea "x"
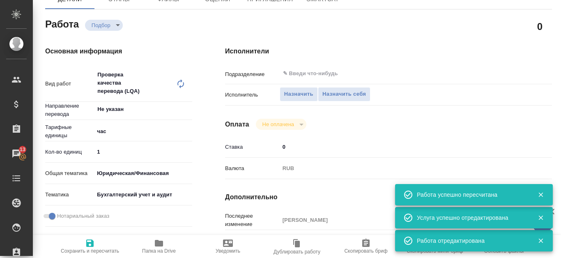
type textarea "x"
click at [544, 194] on icon "button" at bounding box center [540, 194] width 7 height 7
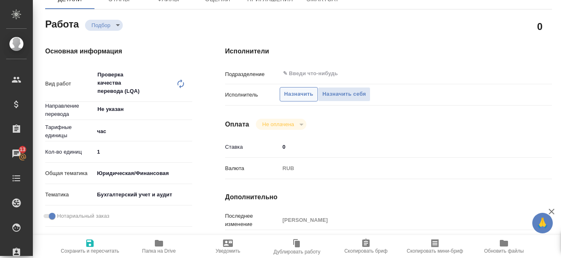
click at [304, 95] on span "Назначить" at bounding box center [298, 94] width 29 height 9
type textarea "x"
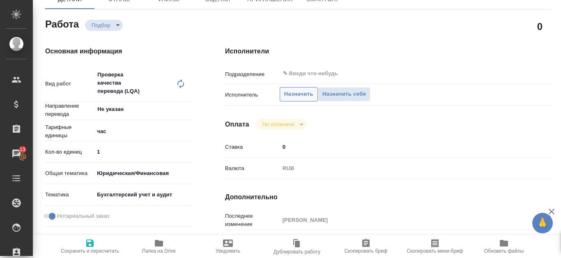
type textarea "x"
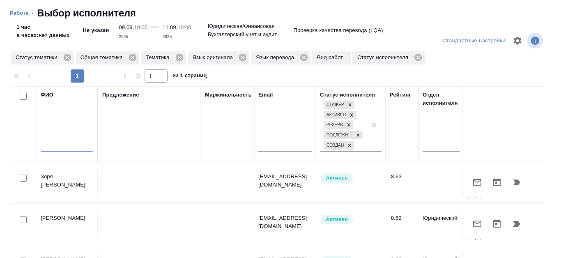
click at [58, 141] on input "text" at bounding box center [67, 146] width 53 height 10
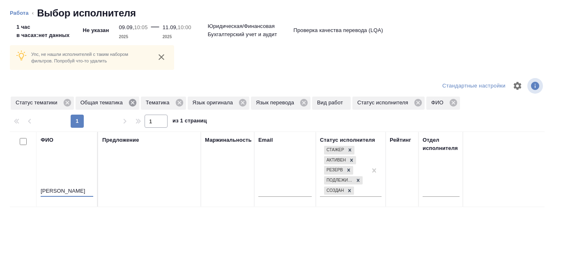
type input "[PERSON_NAME]"
click at [133, 101] on icon at bounding box center [132, 102] width 7 height 7
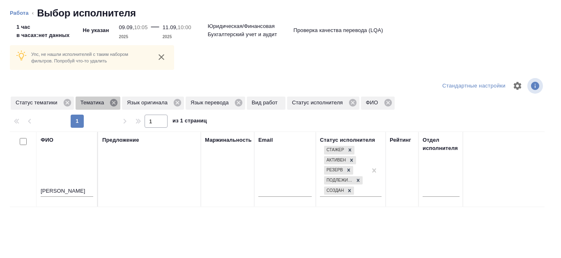
click at [115, 104] on icon at bounding box center [113, 102] width 9 height 9
click at [132, 99] on icon at bounding box center [130, 102] width 9 height 9
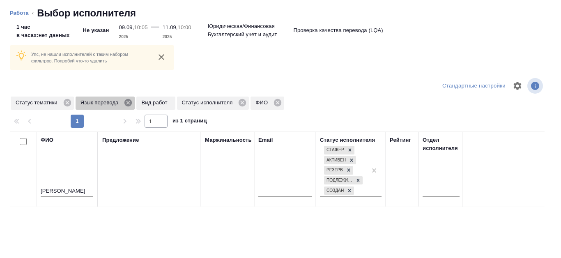
click at [130, 101] on icon at bounding box center [127, 102] width 7 height 7
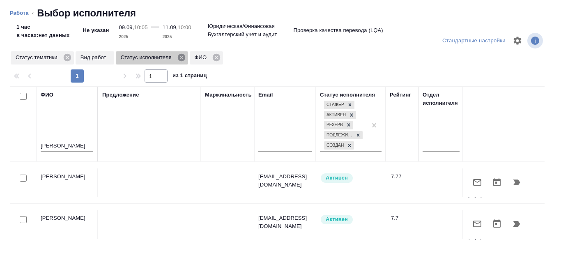
click at [183, 57] on icon at bounding box center [181, 57] width 7 height 7
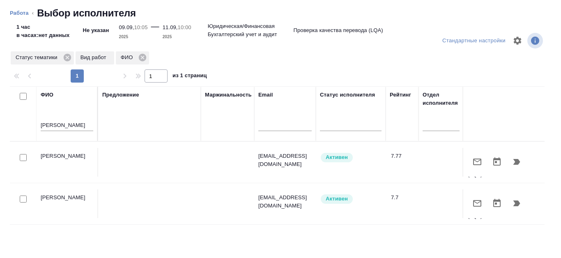
click at [110, 56] on span "Вид работ" at bounding box center [95, 57] width 39 height 8
click at [106, 61] on p "Вид работ" at bounding box center [95, 57] width 29 height 8
click at [70, 55] on icon at bounding box center [66, 57] width 7 height 7
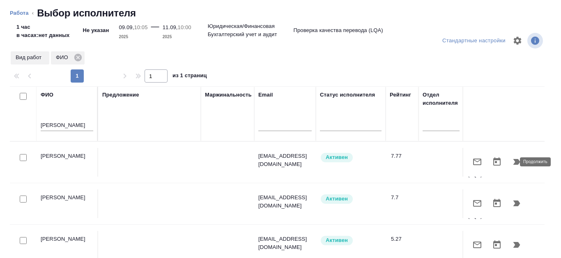
click at [514, 159] on icon "button" at bounding box center [517, 162] width 7 height 6
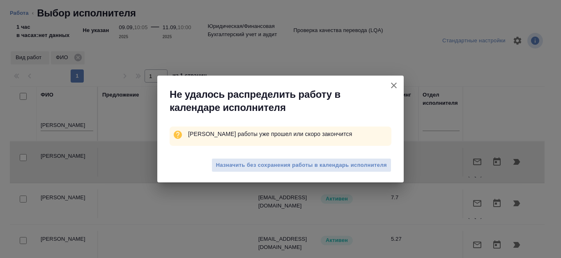
type textarea "x"
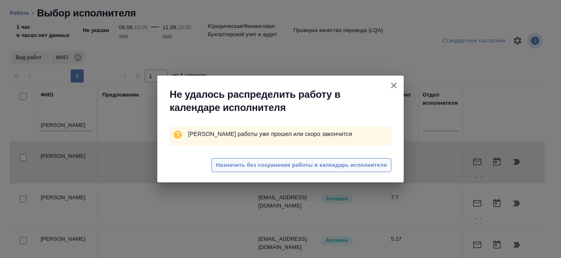
click at [335, 166] on span "Назначить без сохранения работы в календарь исполнителя" at bounding box center [301, 165] width 171 height 9
type textarea "x"
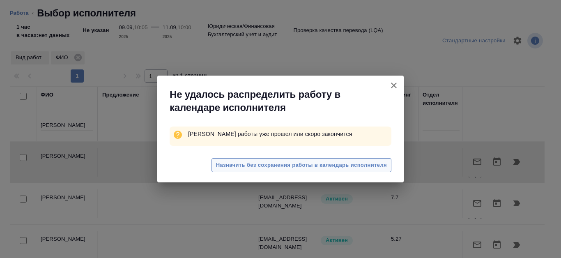
type textarea "x"
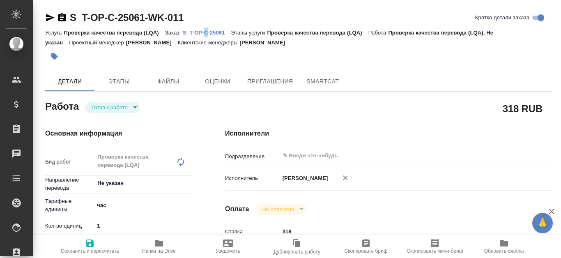
click at [207, 28] on div "Услуга Проверка качества перевода (LQA) Заказ: S_T-OP-C-25061 Этапы услуги Пров…" at bounding box center [298, 38] width 507 height 20
click at [211, 34] on p "S_T-OP-C-25061" at bounding box center [207, 33] width 48 height 6
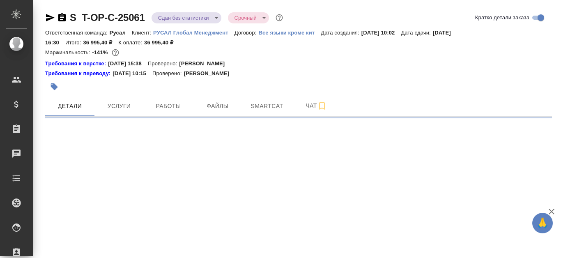
select select "RU"
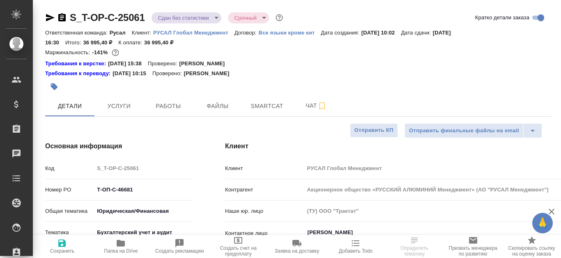
type textarea "x"
click at [179, 105] on span "Работы" at bounding box center [168, 106] width 39 height 10
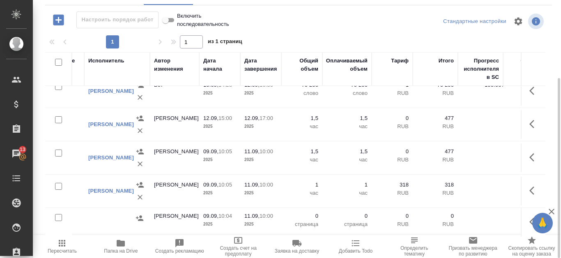
scroll to position [84, 420]
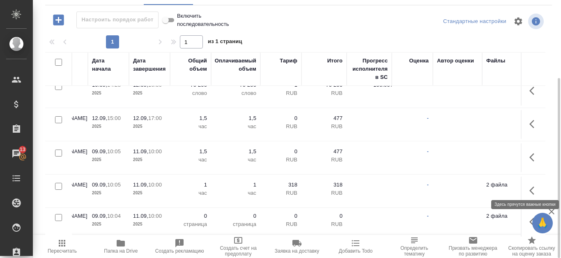
click at [525, 185] on button "button" at bounding box center [535, 191] width 20 height 20
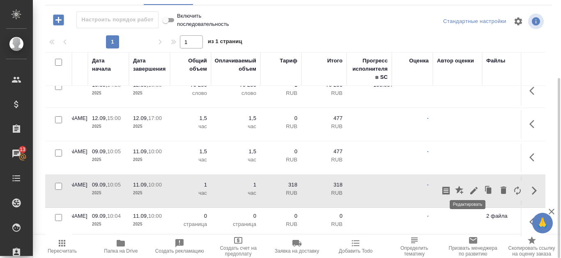
click at [469, 186] on icon "button" at bounding box center [474, 191] width 10 height 10
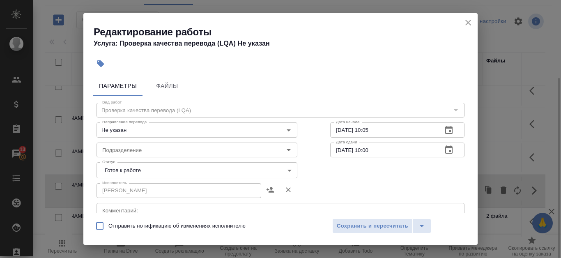
click at [285, 175] on body "🙏 .cls-1 fill:#fff; AWATERA Kanataeva [PERSON_NAME] Спецификации Заказы 13 Чаты…" at bounding box center [280, 129] width 561 height 258
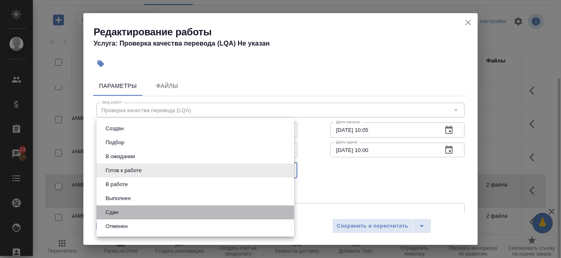
click at [144, 208] on li "Сдан" at bounding box center [196, 212] width 198 height 14
type input "closed"
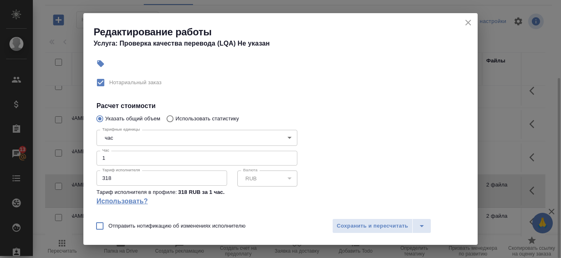
scroll to position [164, 0]
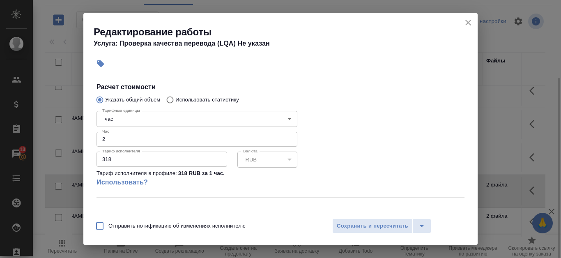
type input "2"
click at [286, 136] on input "2" at bounding box center [197, 139] width 201 height 15
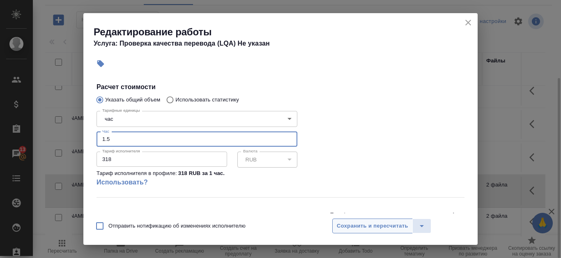
type input "1.5"
click at [382, 225] on span "Сохранить и пересчитать" at bounding box center [372, 225] width 71 height 9
